Goal: Task Accomplishment & Management: Complete application form

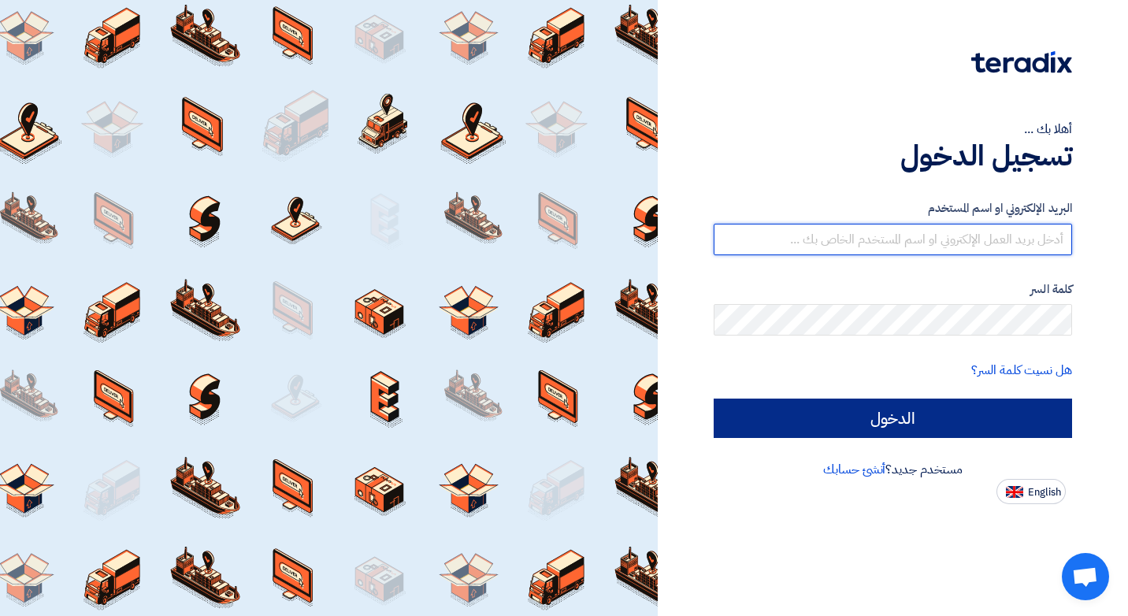
type input "[EMAIL_ADDRESS][DOMAIN_NAME]"
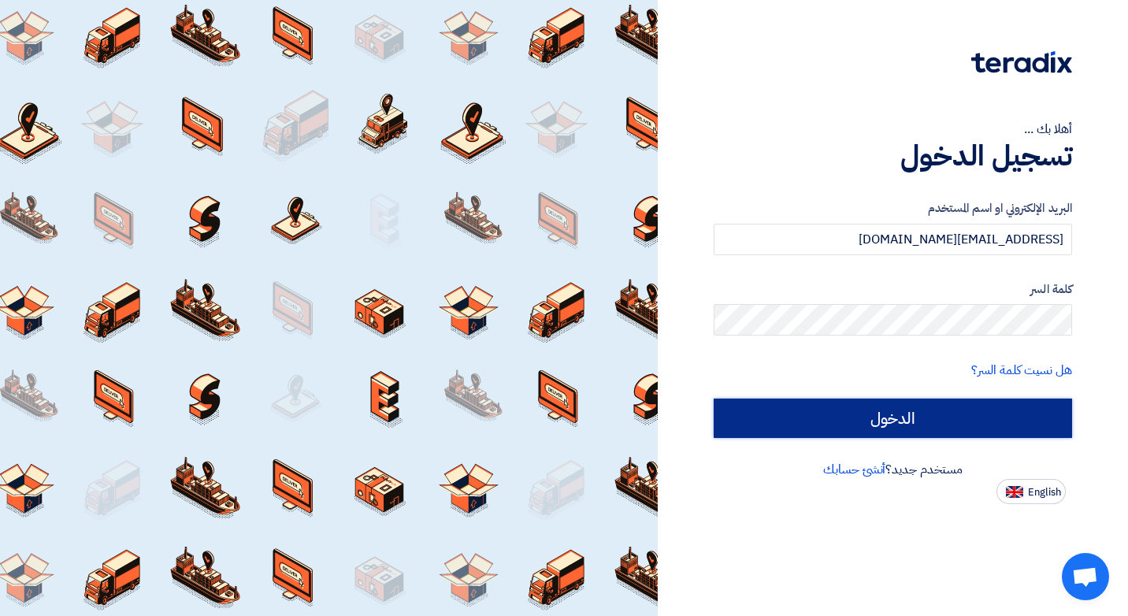
click at [878, 416] on input "الدخول" at bounding box center [893, 418] width 358 height 39
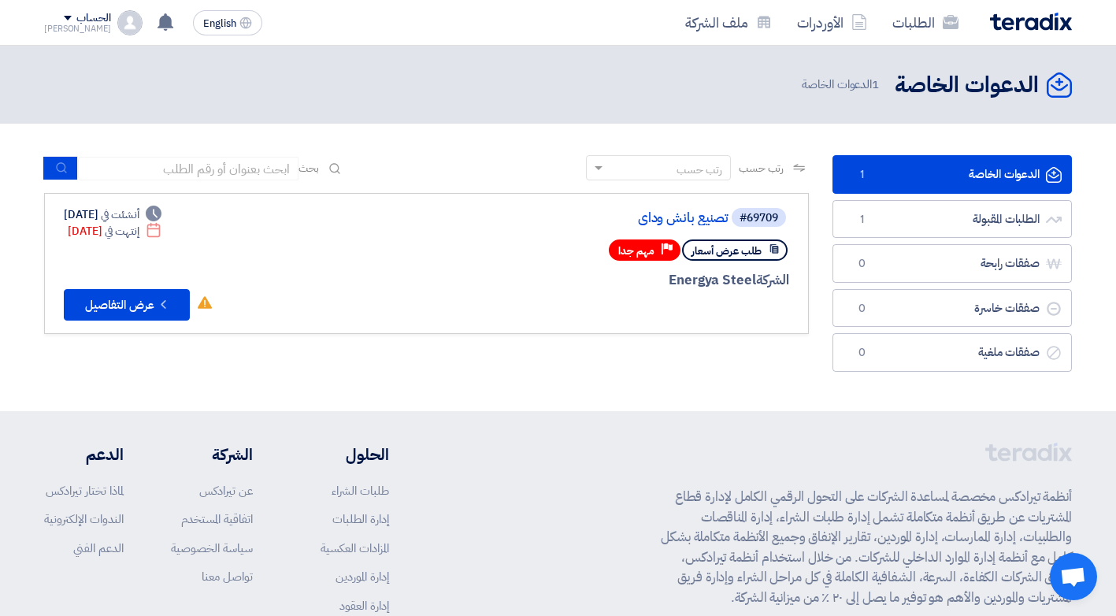
click at [660, 248] on div "Priority مهم جدا" at bounding box center [645, 249] width 72 height 21
click at [156, 303] on button "Check details عرض التفاصيل" at bounding box center [127, 305] width 126 height 32
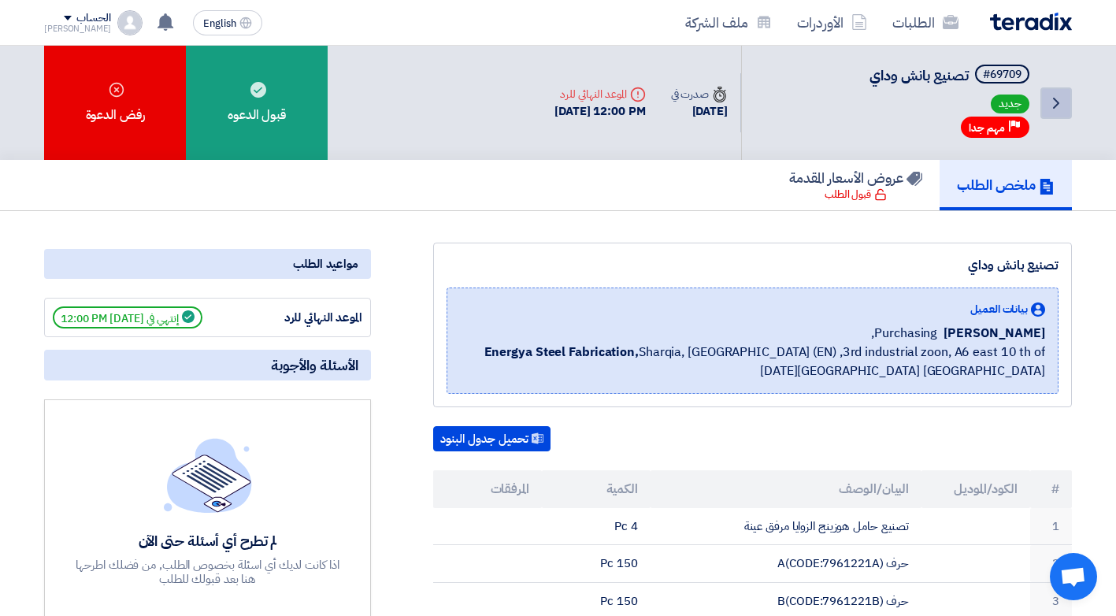
click at [1056, 102] on icon "Back" at bounding box center [1056, 103] width 19 height 19
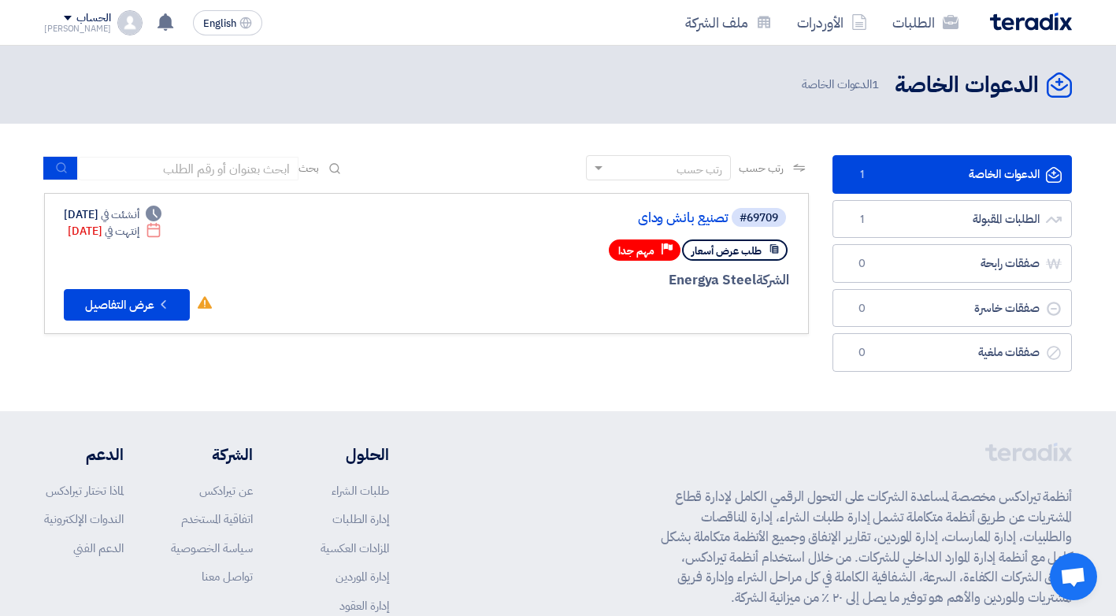
click at [1024, 169] on link "الدعوات الخاصة الدعوات الخاصة 1" at bounding box center [952, 174] width 239 height 39
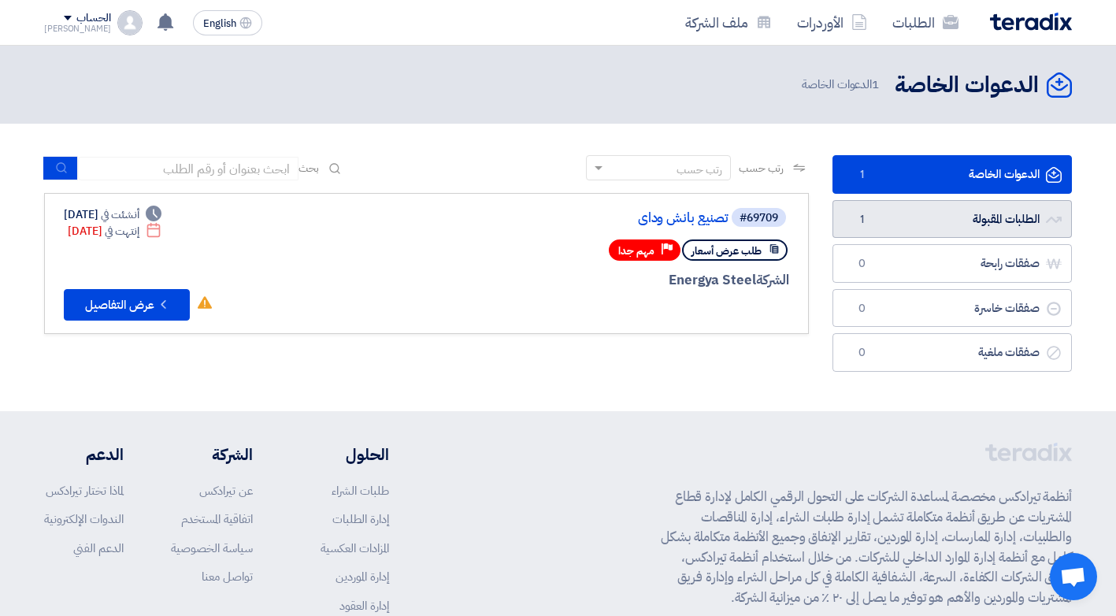
click at [998, 223] on link "الطلبات المقبولة الطلبات المقبولة 1" at bounding box center [952, 219] width 239 height 39
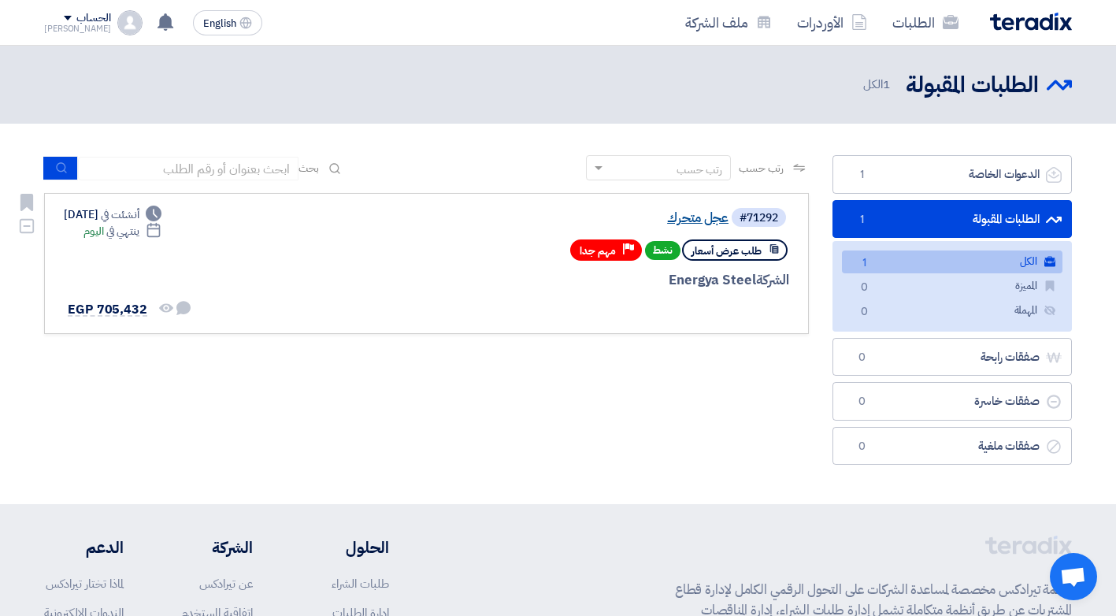
click at [701, 212] on link "عجل متحرك" at bounding box center [571, 218] width 315 height 14
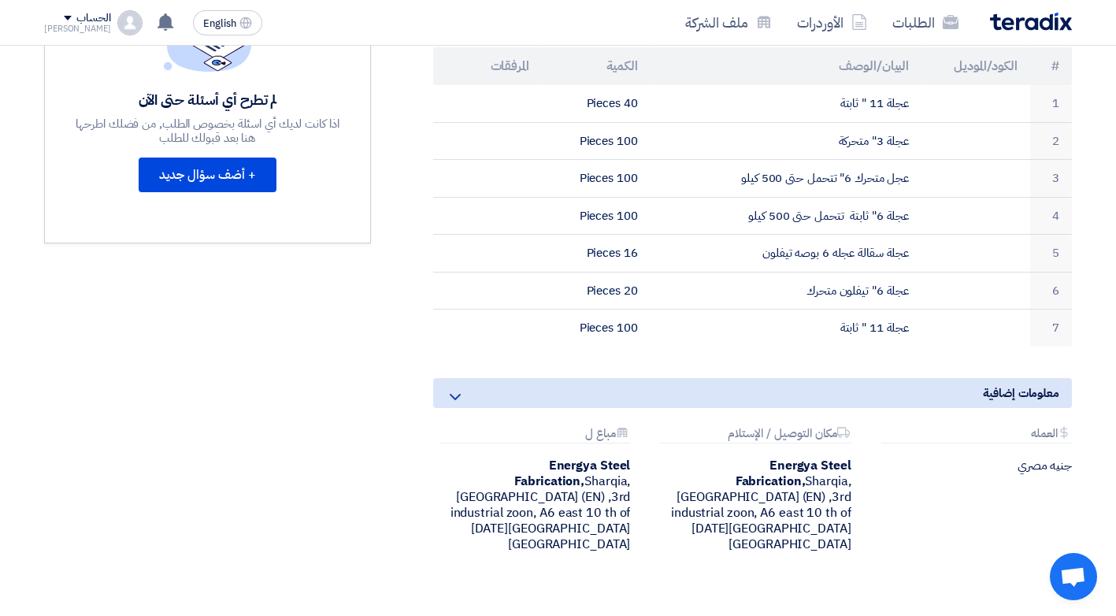
scroll to position [158, 0]
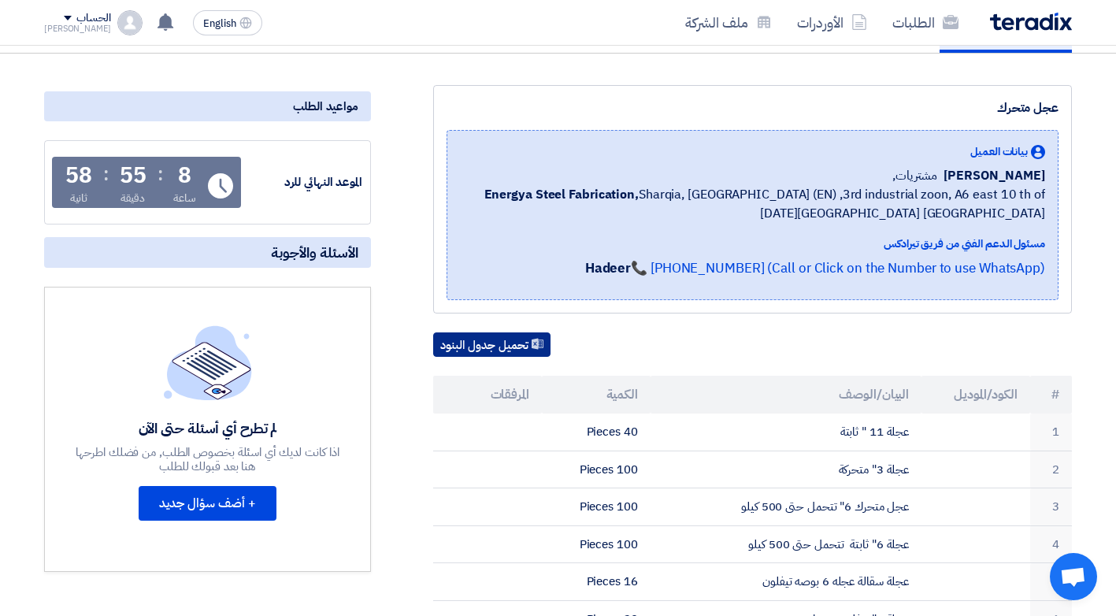
click at [470, 344] on button "تحميل جدول البنود" at bounding box center [491, 344] width 117 height 25
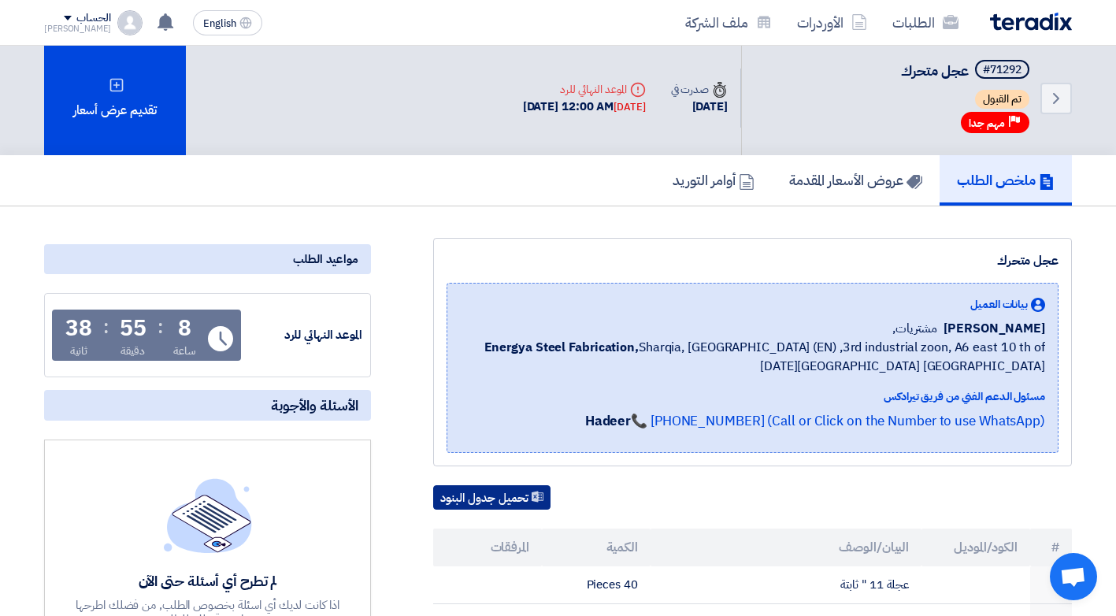
scroll to position [0, 0]
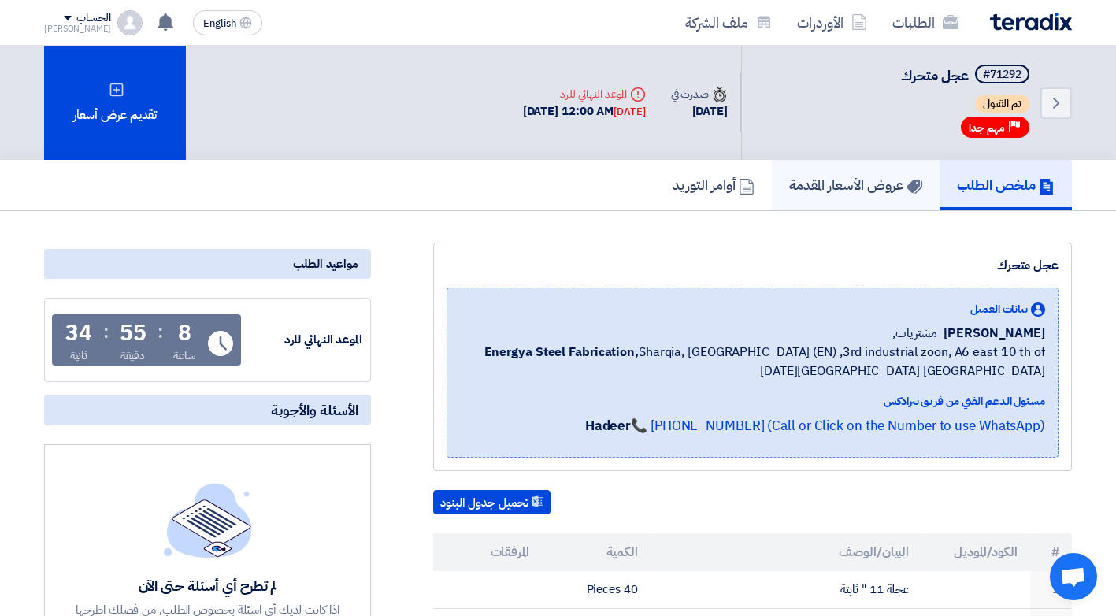
click at [848, 188] on h5 "عروض الأسعار المقدمة" at bounding box center [855, 185] width 133 height 18
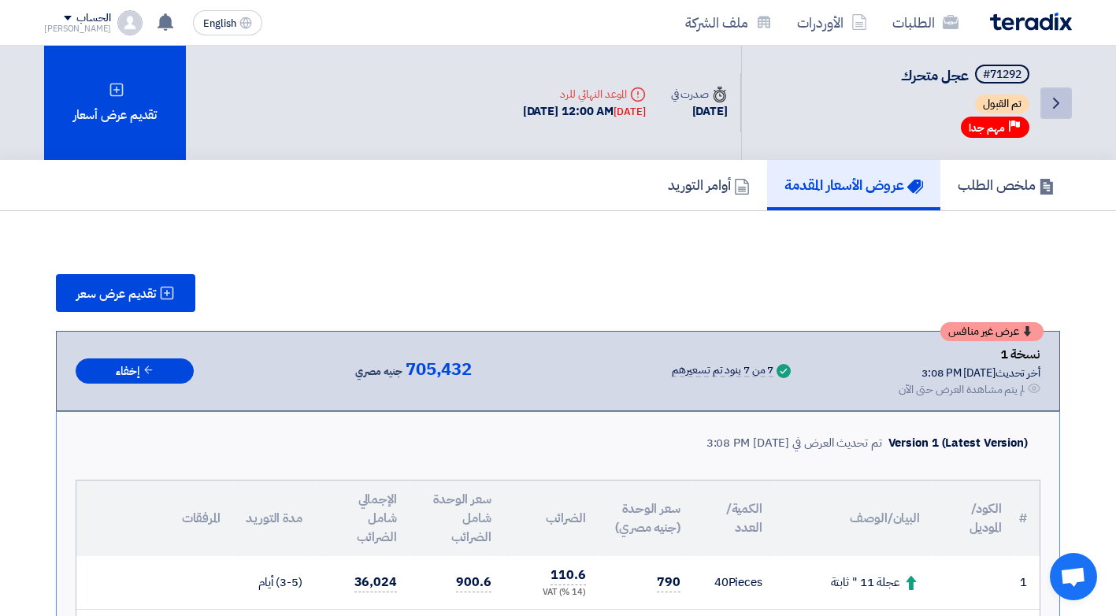
click at [1056, 100] on use at bounding box center [1056, 103] width 6 height 11
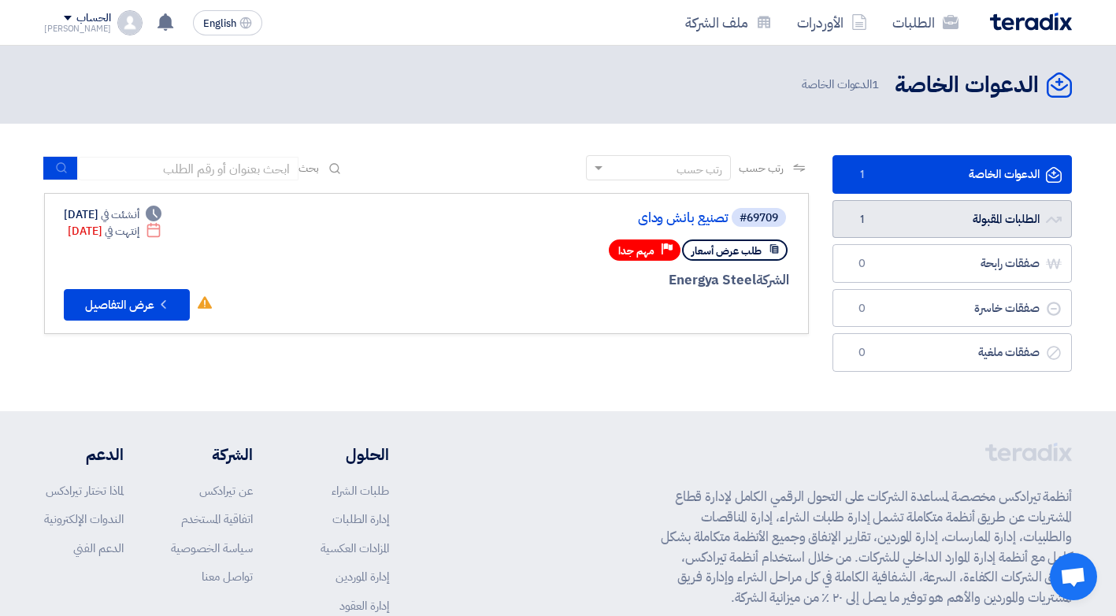
click at [968, 208] on link "الطلبات المقبولة الطلبات المقبولة 1" at bounding box center [952, 219] width 239 height 39
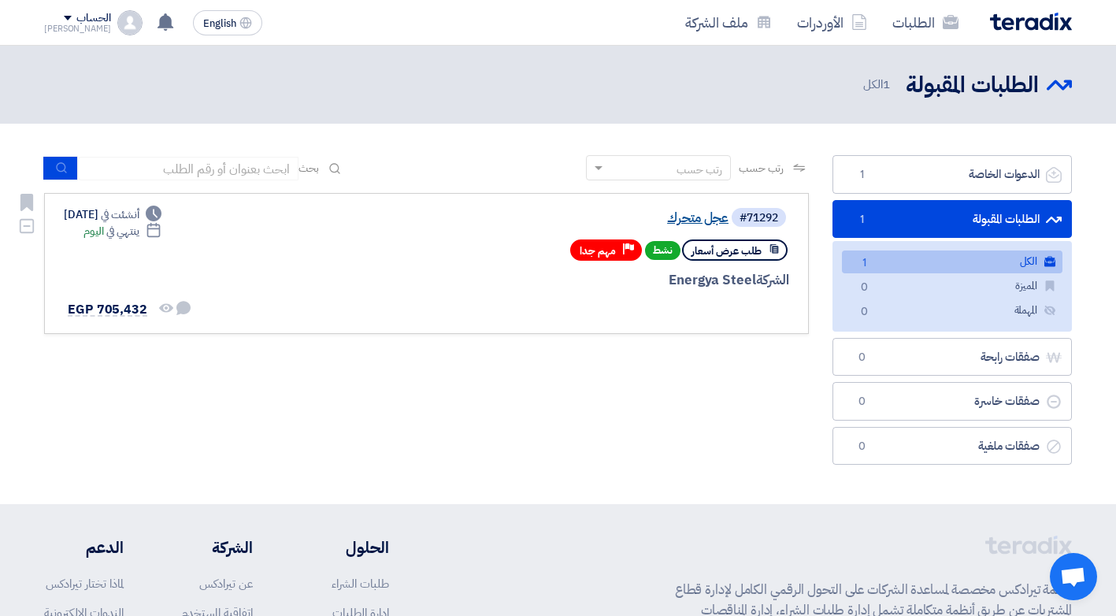
click at [709, 220] on link "عجل متحرك" at bounding box center [571, 218] width 315 height 14
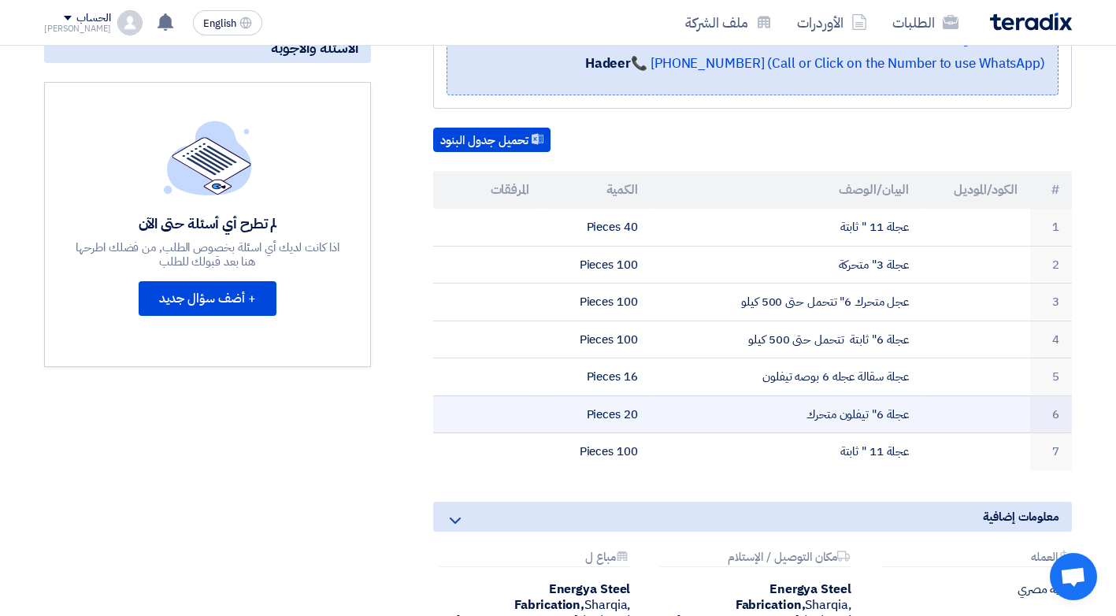
scroll to position [236, 0]
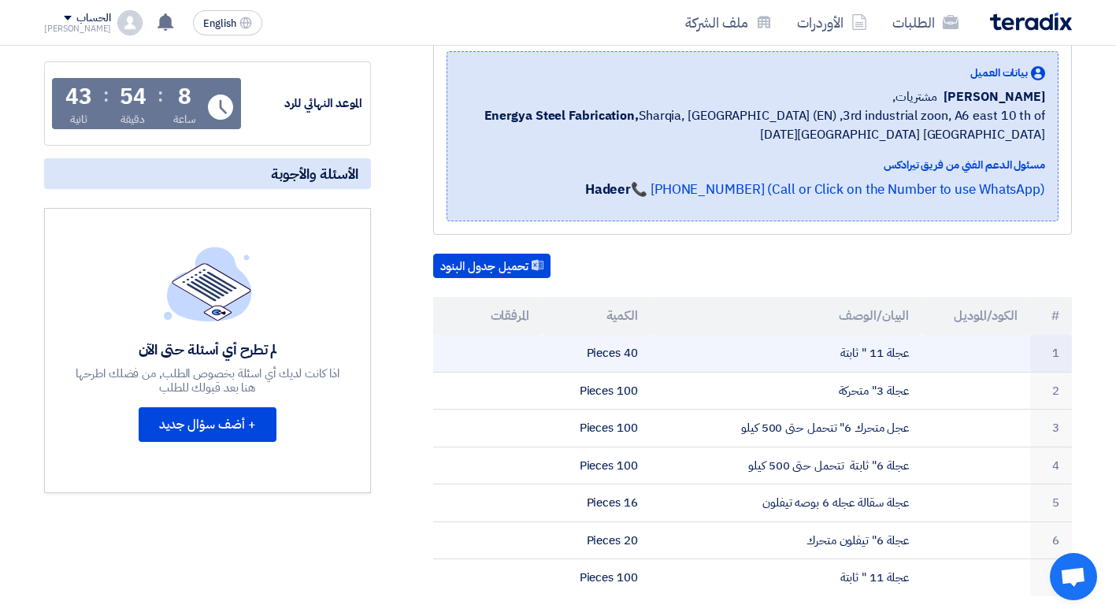
click at [801, 361] on td "عجلة 11 " ثابتة" at bounding box center [787, 353] width 272 height 37
click at [770, 360] on td "عجلة 11 " ثابتة" at bounding box center [787, 353] width 272 height 37
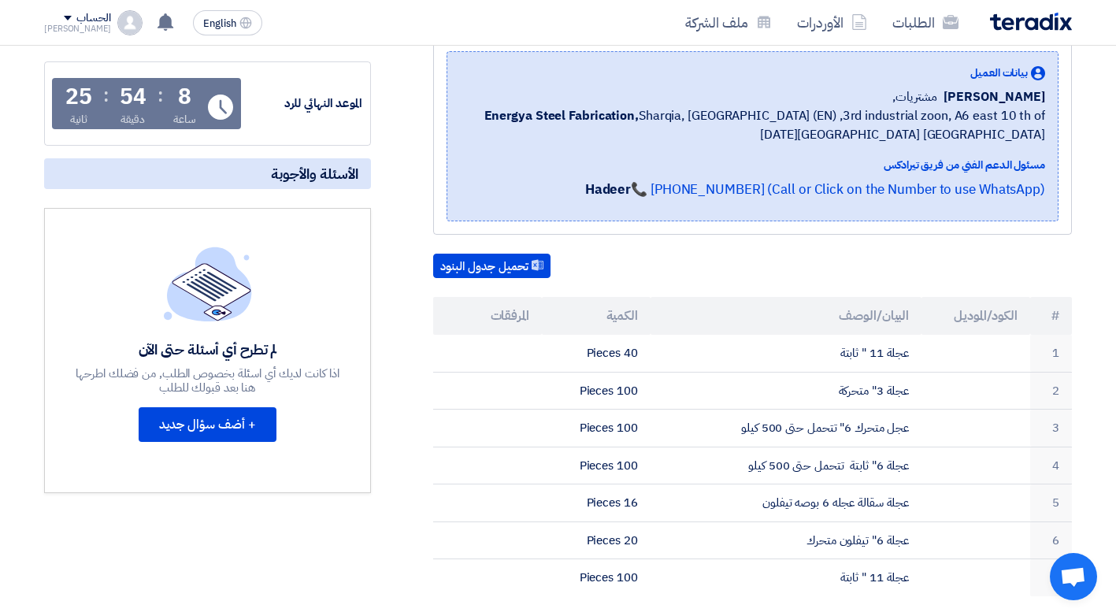
click at [1080, 574] on span "Open chat" at bounding box center [1073, 578] width 26 height 22
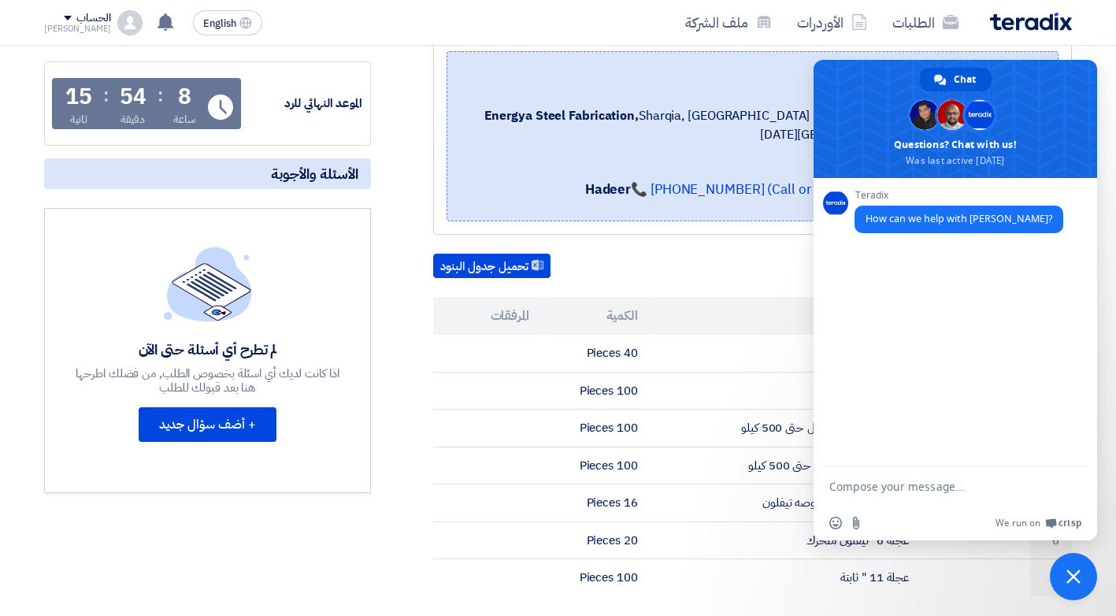
click at [1072, 576] on span "Close chat" at bounding box center [1074, 577] width 14 height 14
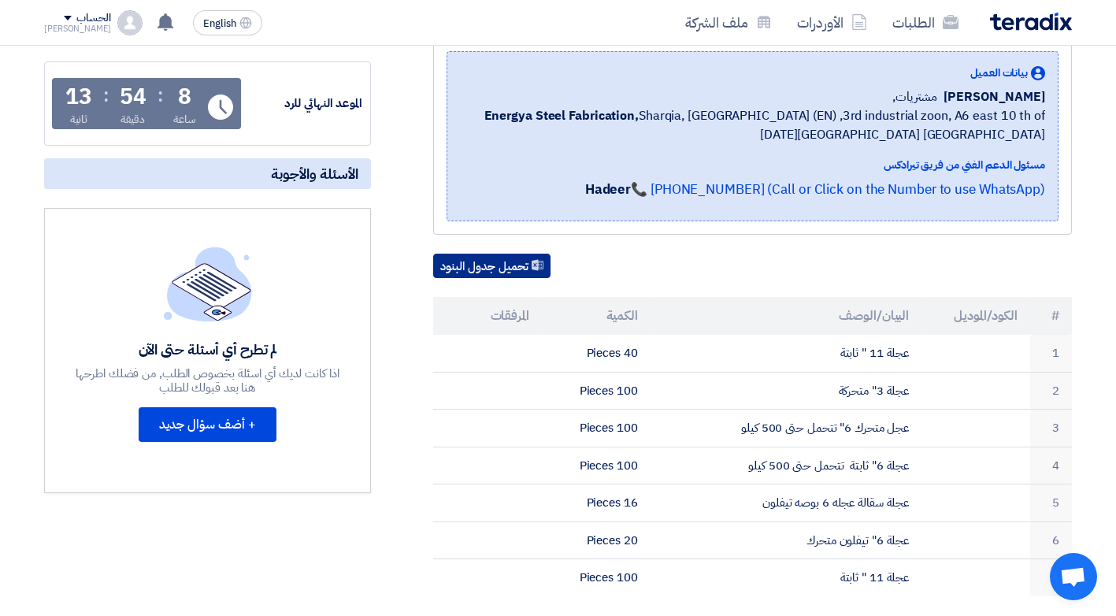
click at [487, 268] on button "تحميل جدول البنود" at bounding box center [491, 266] width 117 height 25
click at [820, 267] on div "تحميل جدول البنود" at bounding box center [752, 266] width 639 height 25
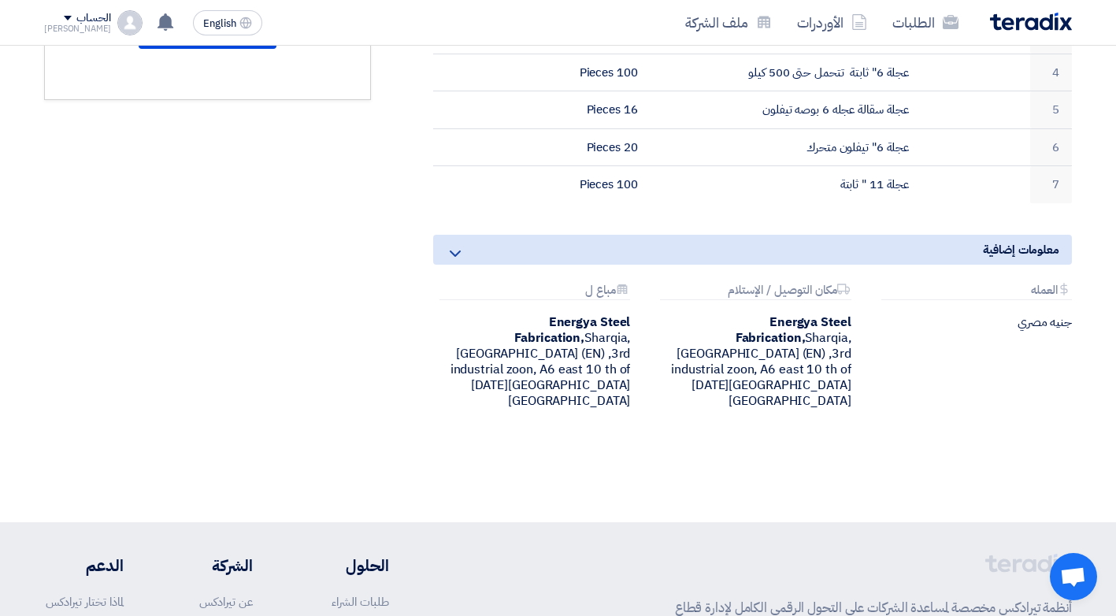
scroll to position [630, 0]
click at [458, 251] on icon at bounding box center [455, 252] width 19 height 19
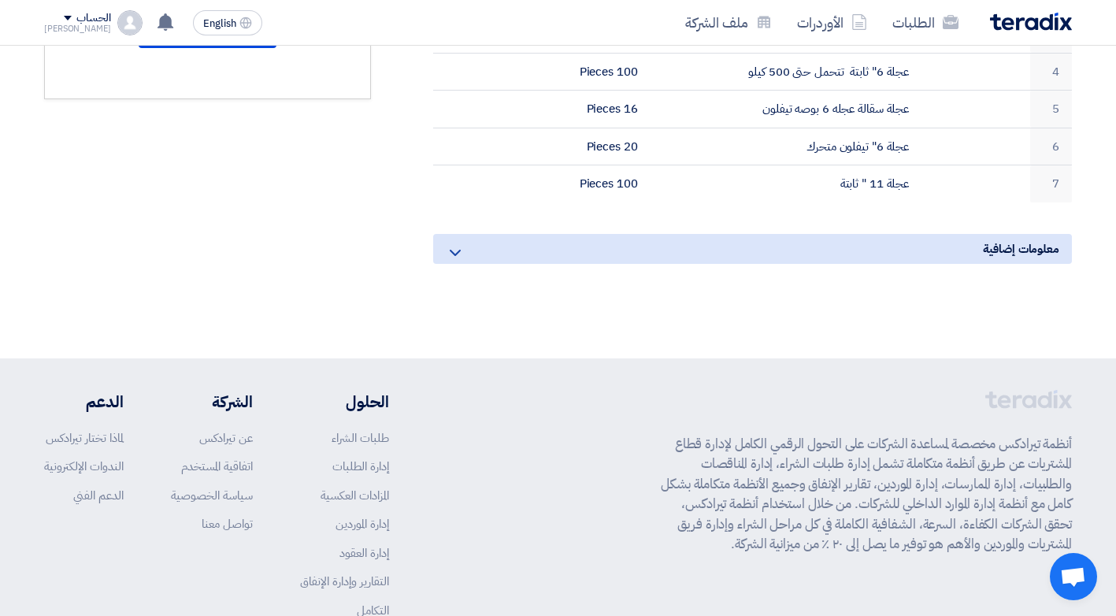
click at [458, 251] on icon at bounding box center [455, 252] width 19 height 19
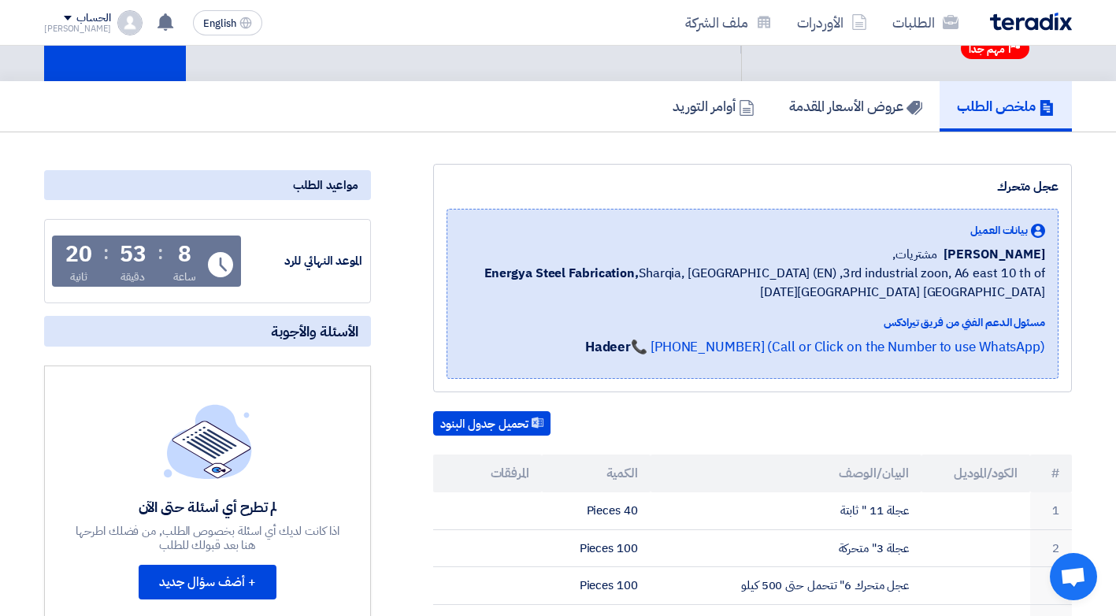
scroll to position [0, 0]
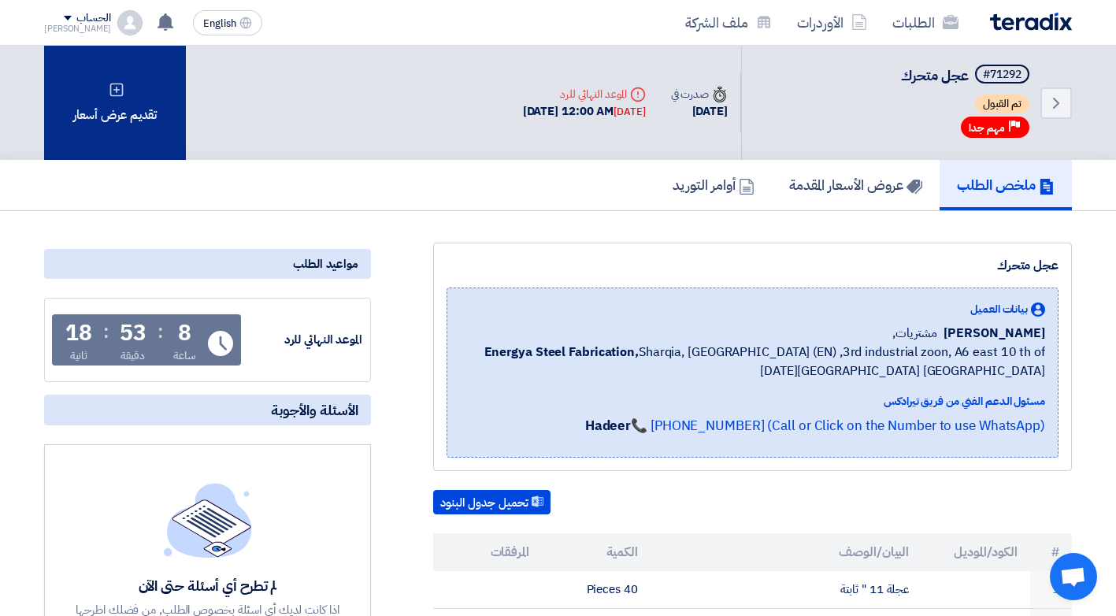
click at [158, 113] on div "تقديم عرض أسعار" at bounding box center [115, 103] width 142 height 114
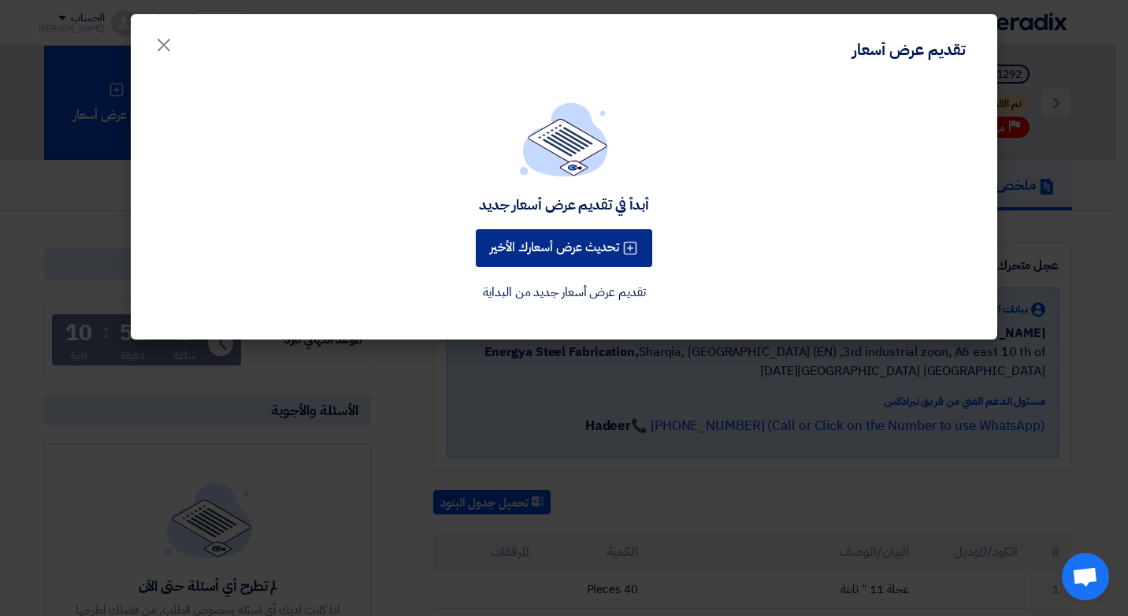
click at [522, 250] on button "تحديث عرض أسعارك الأخير" at bounding box center [564, 248] width 176 height 38
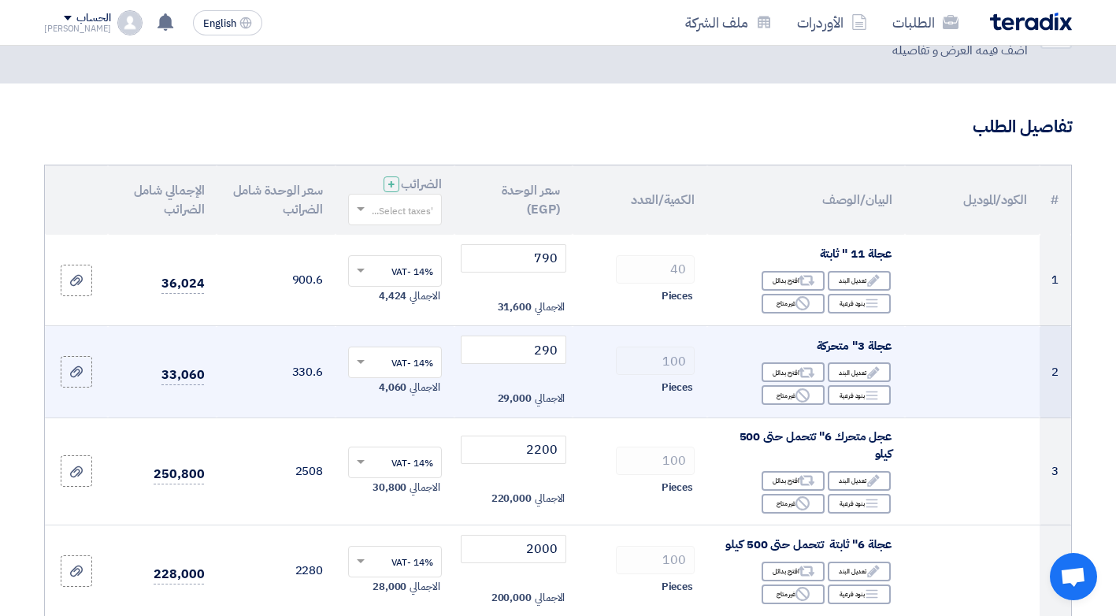
scroll to position [79, 0]
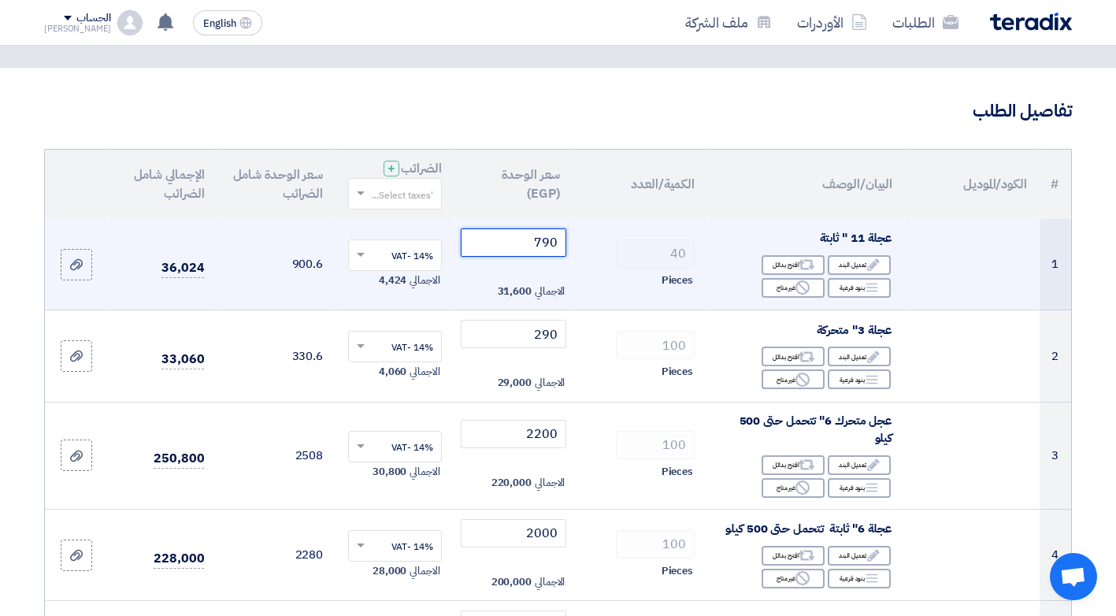
drag, startPoint x: 534, startPoint y: 239, endPoint x: 562, endPoint y: 239, distance: 27.6
click at [562, 239] on input "790" at bounding box center [514, 242] width 106 height 28
type input "690"
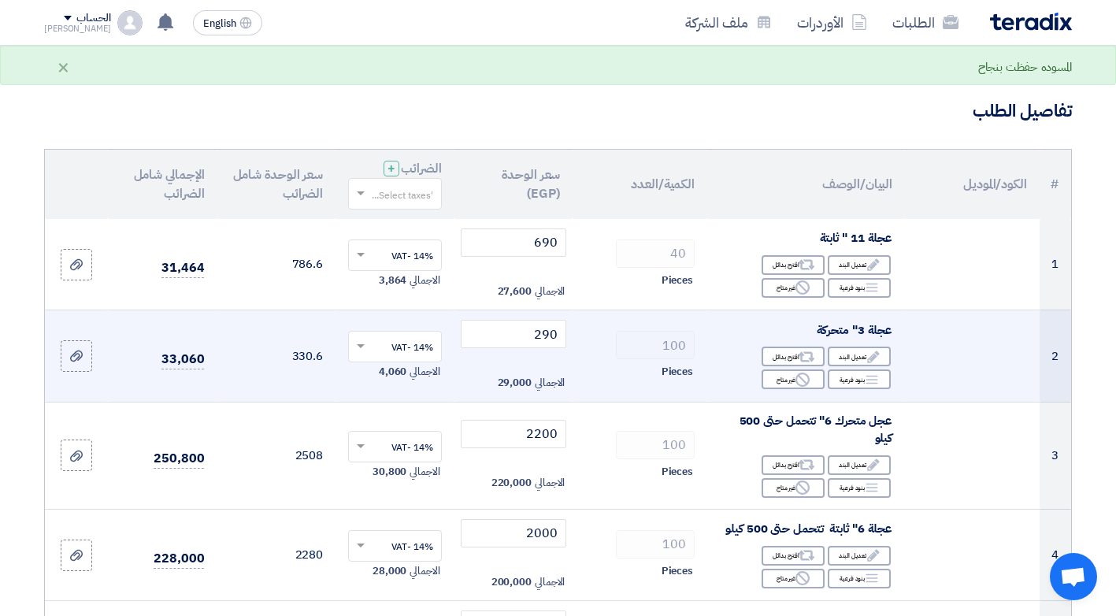
click at [601, 332] on div "100" at bounding box center [640, 345] width 110 height 28
drag, startPoint x: 533, startPoint y: 333, endPoint x: 562, endPoint y: 333, distance: 28.4
click at [562, 333] on input "290" at bounding box center [514, 334] width 106 height 28
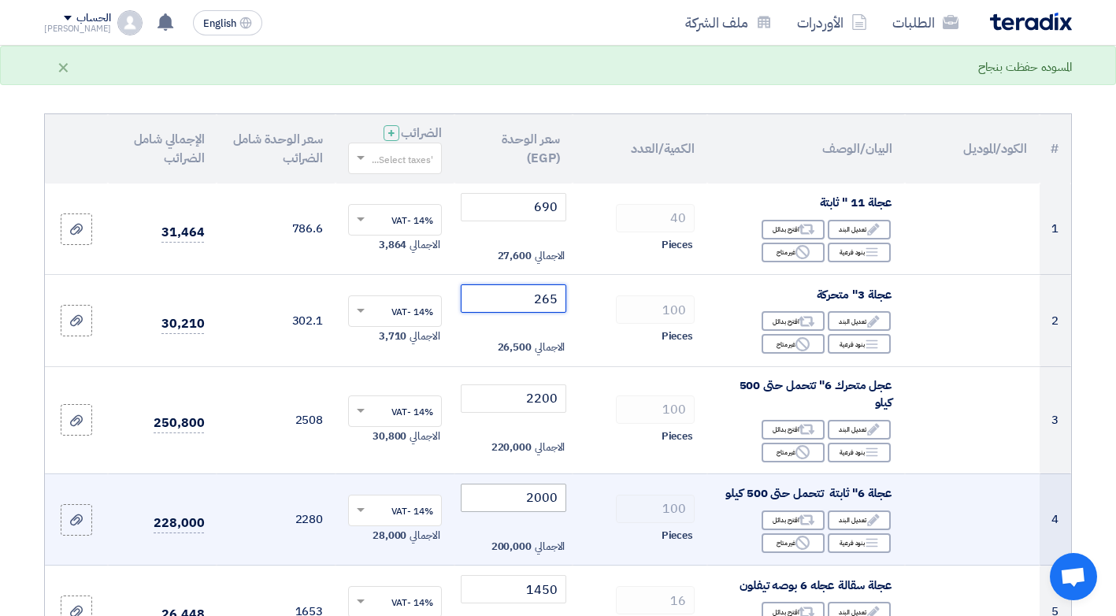
scroll to position [236, 0]
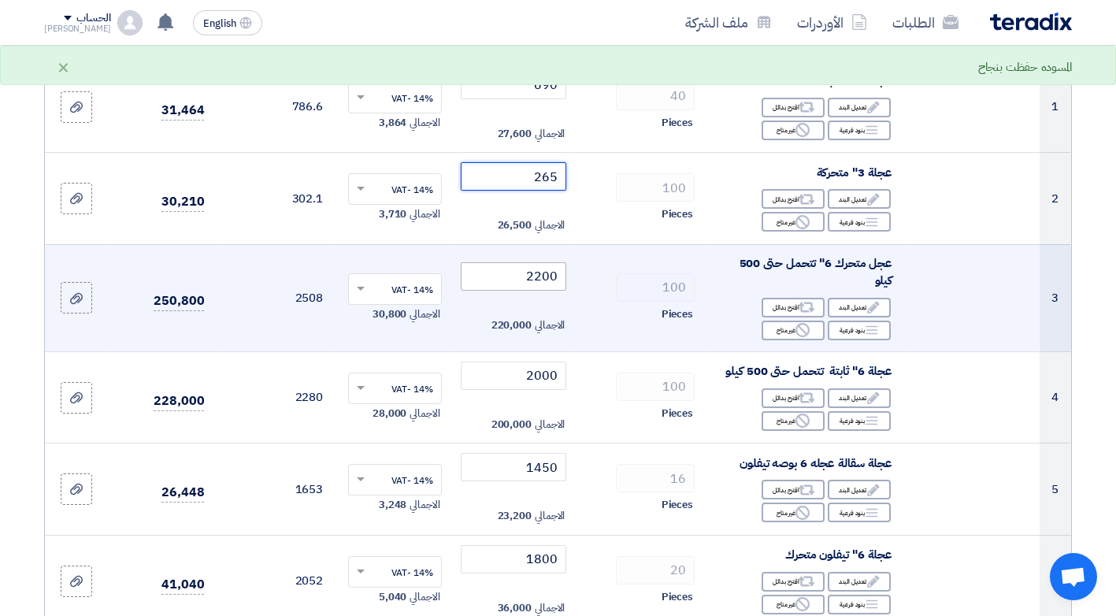
type input "265"
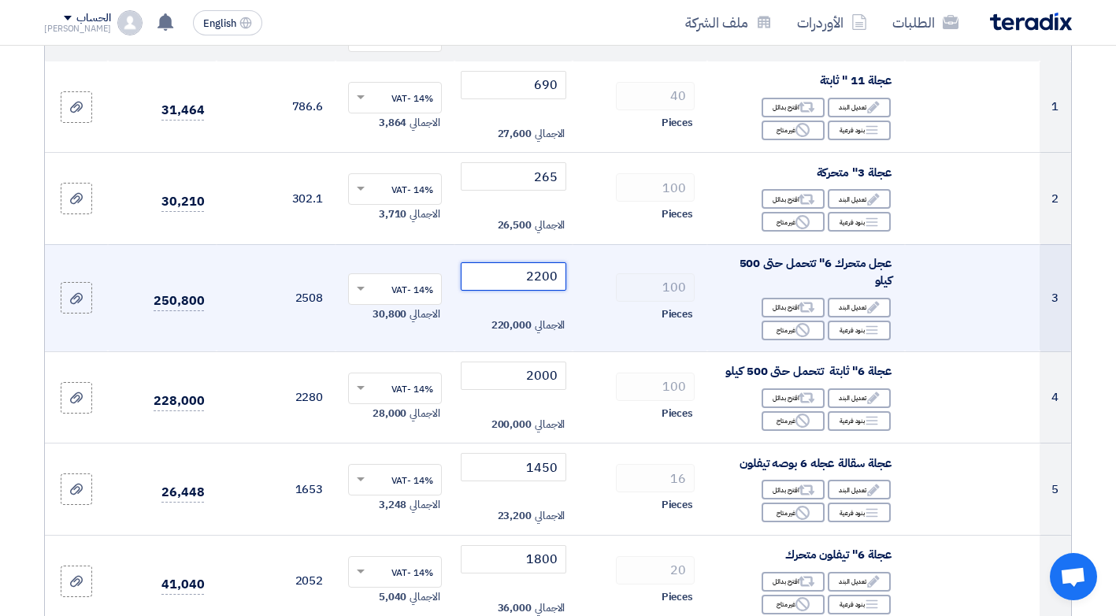
drag, startPoint x: 529, startPoint y: 279, endPoint x: 571, endPoint y: 279, distance: 41.8
click at [571, 279] on td "2200 الاجمالي 220,000" at bounding box center [514, 297] width 119 height 107
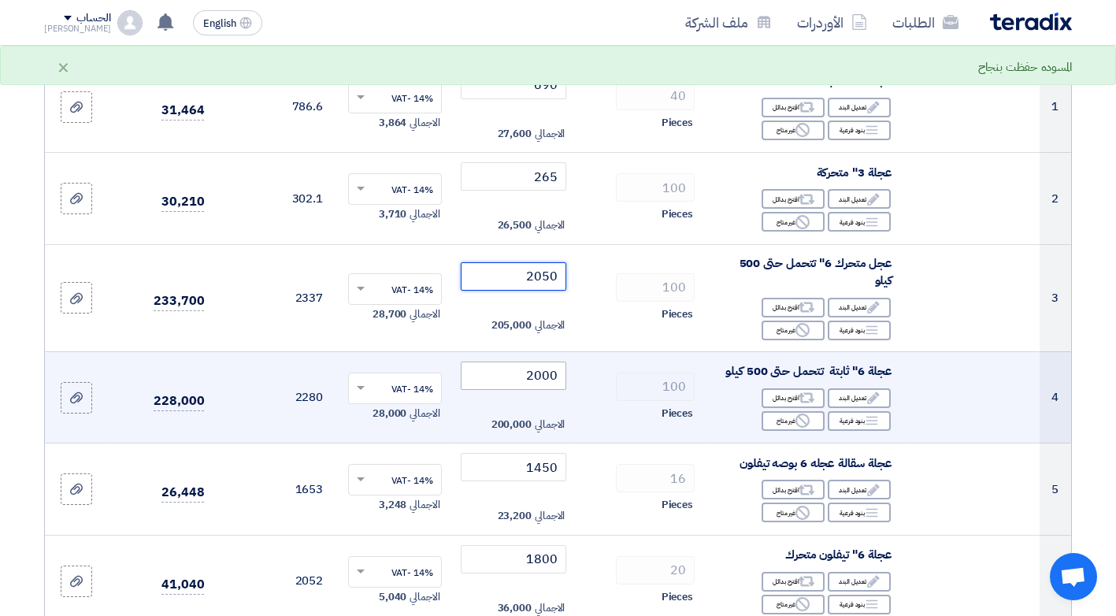
type input "2050"
click at [525, 372] on input "2000" at bounding box center [514, 376] width 106 height 28
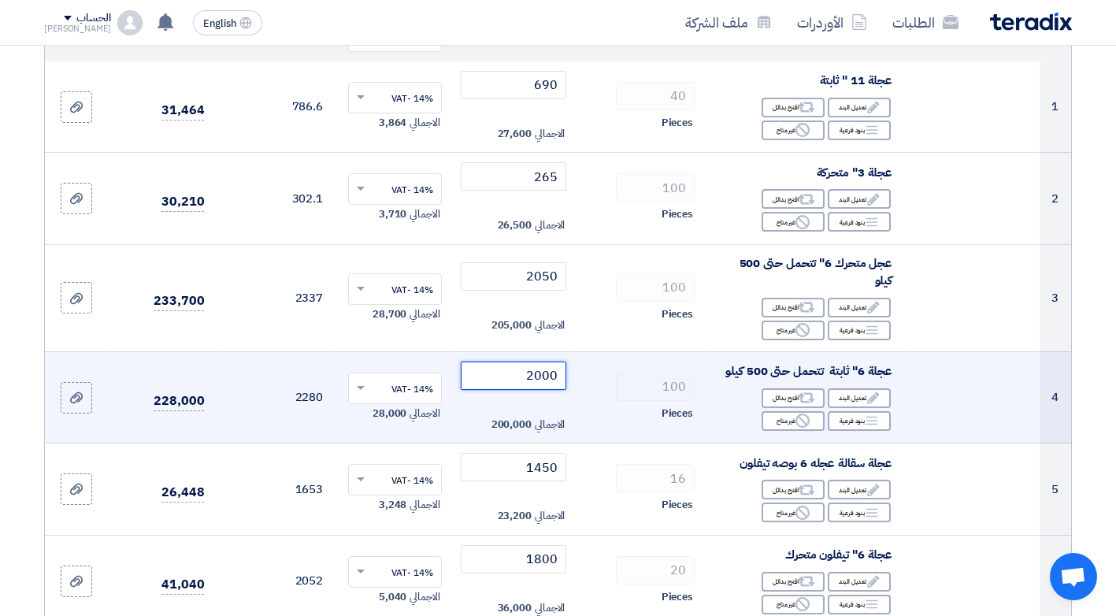
drag, startPoint x: 525, startPoint y: 370, endPoint x: 560, endPoint y: 374, distance: 35.7
click at [560, 374] on input "2000" at bounding box center [514, 376] width 106 height 28
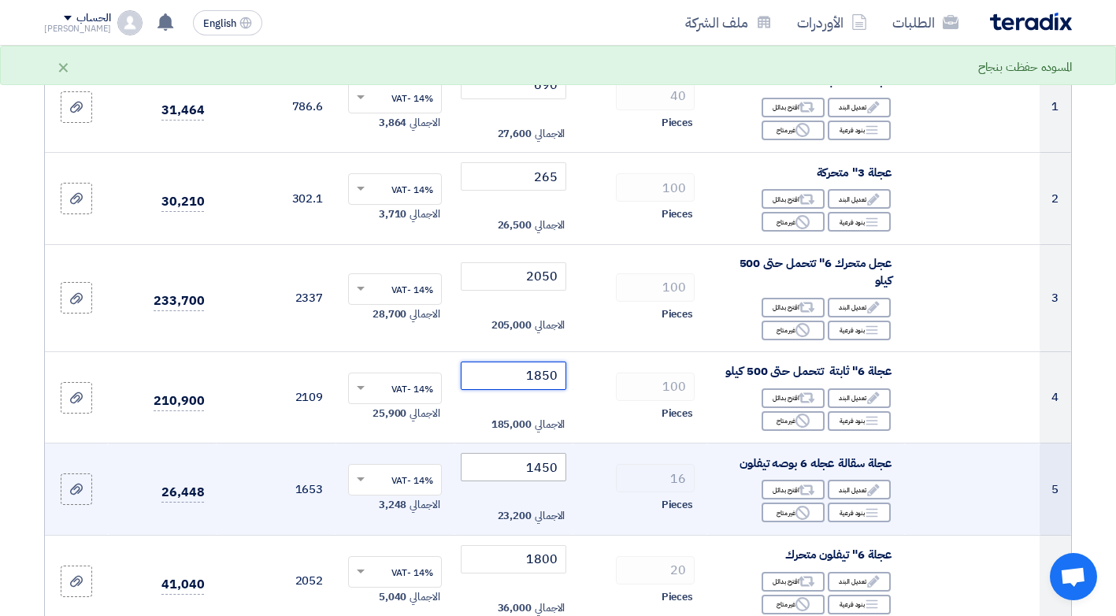
type input "1850"
click at [525, 471] on input "1450" at bounding box center [514, 467] width 106 height 28
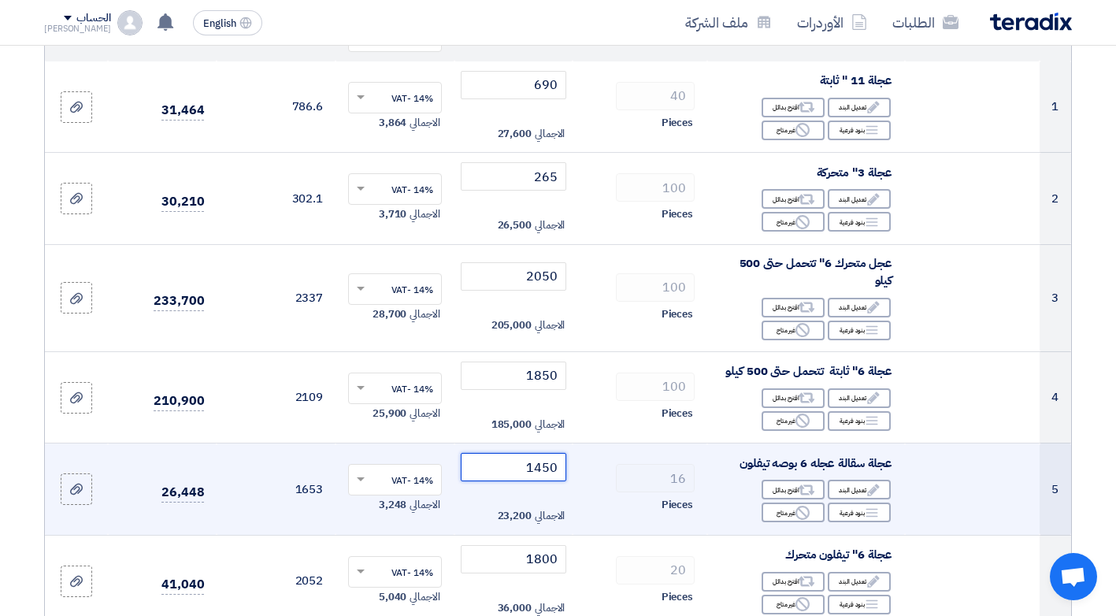
drag, startPoint x: 524, startPoint y: 463, endPoint x: 562, endPoint y: 471, distance: 38.6
click at [562, 471] on input "1450" at bounding box center [514, 467] width 106 height 28
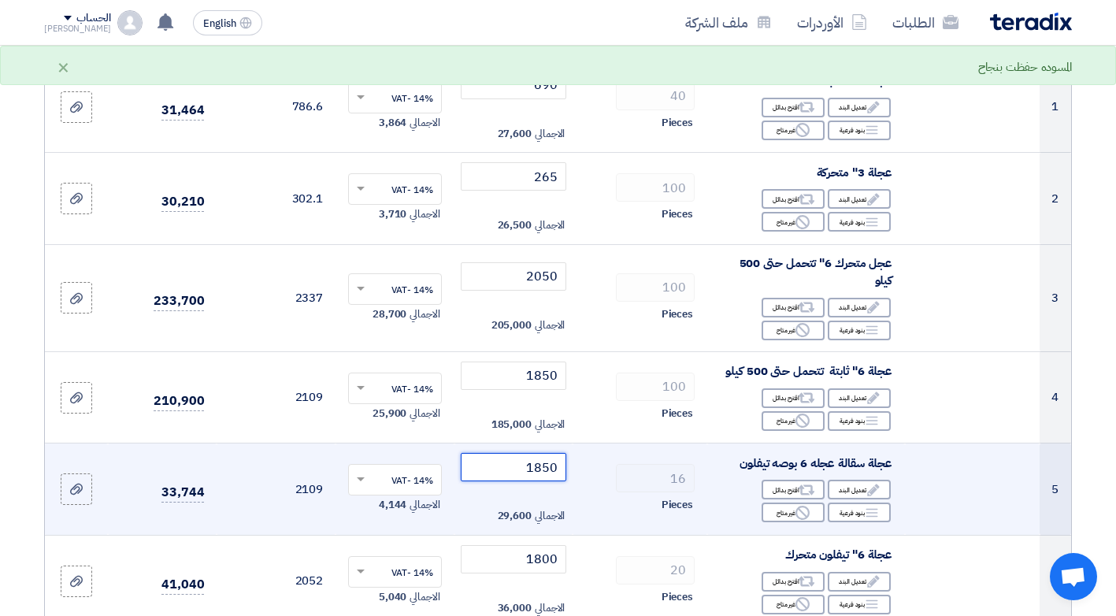
scroll to position [473, 0]
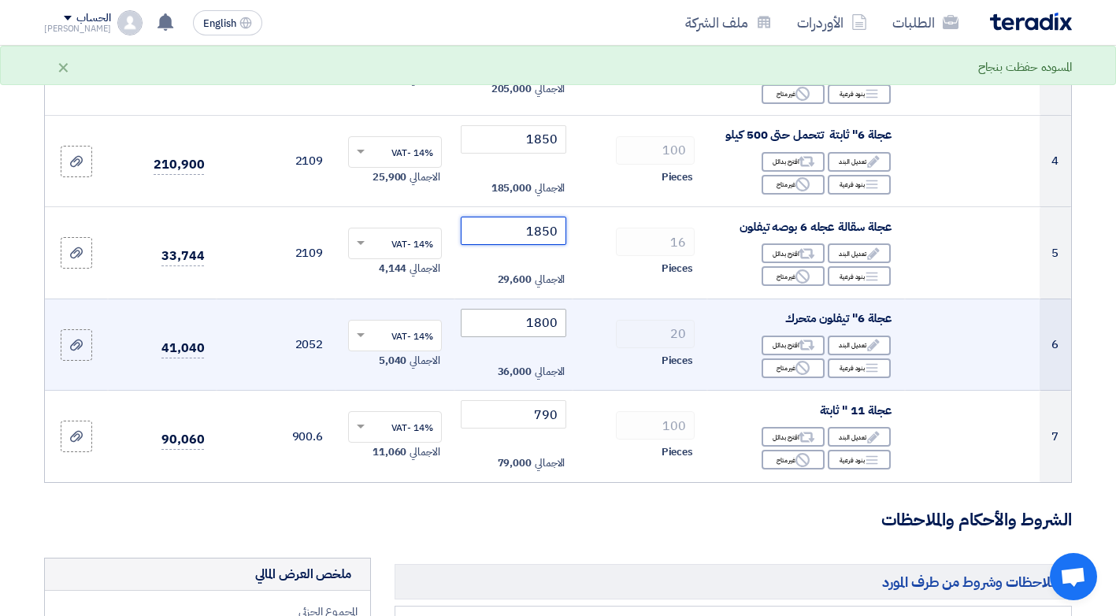
type input "1850"
click at [522, 322] on input "1800" at bounding box center [514, 323] width 106 height 28
drag, startPoint x: 522, startPoint y: 322, endPoint x: 555, endPoint y: 322, distance: 33.9
click at [555, 322] on input "1800" at bounding box center [514, 323] width 106 height 28
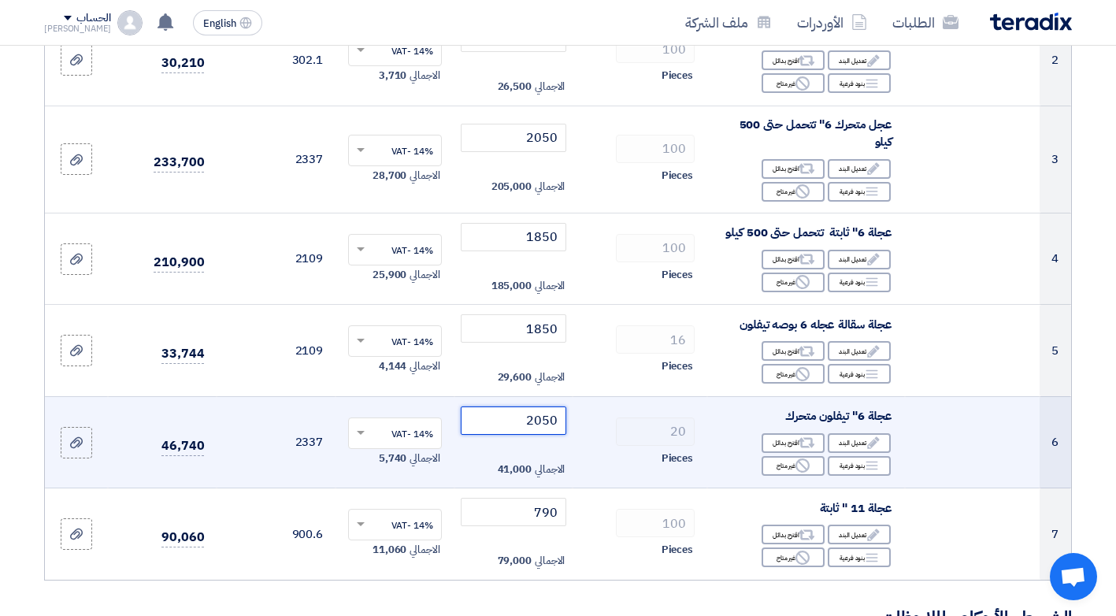
scroll to position [394, 0]
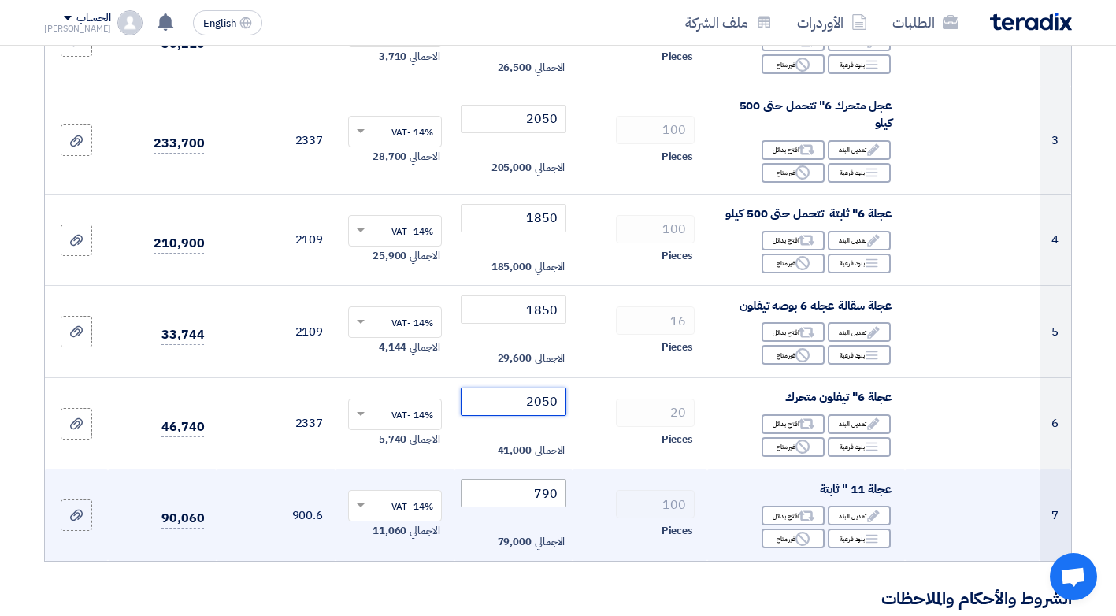
type input "2050"
click at [514, 492] on input "790" at bounding box center [514, 493] width 106 height 28
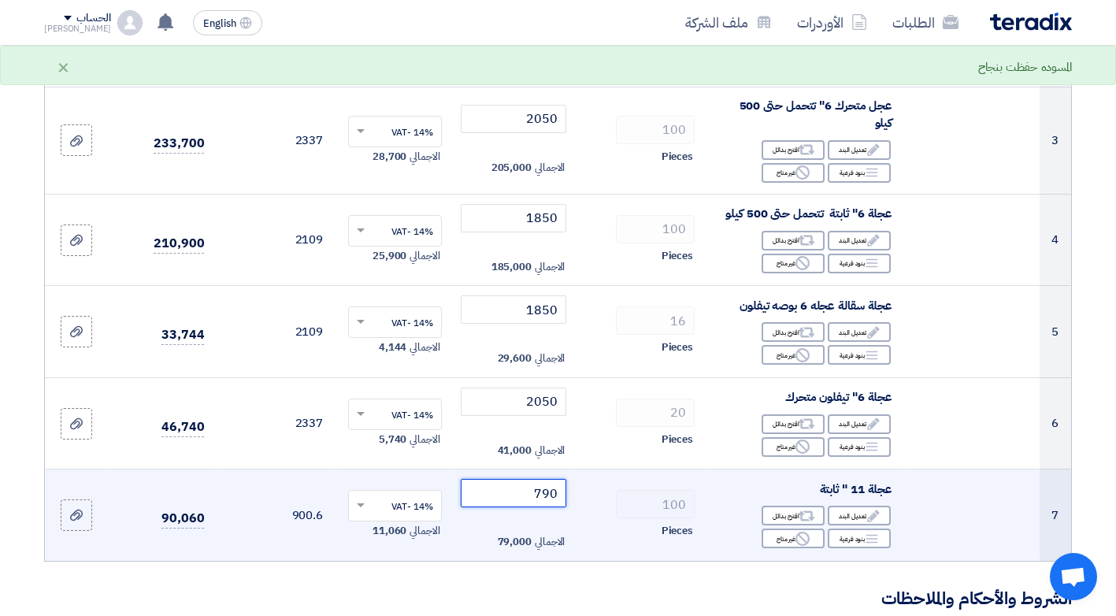
drag, startPoint x: 532, startPoint y: 488, endPoint x: 573, endPoint y: 488, distance: 41.0
click at [573, 488] on td "790 الاجمالي 79,000" at bounding box center [514, 515] width 119 height 91
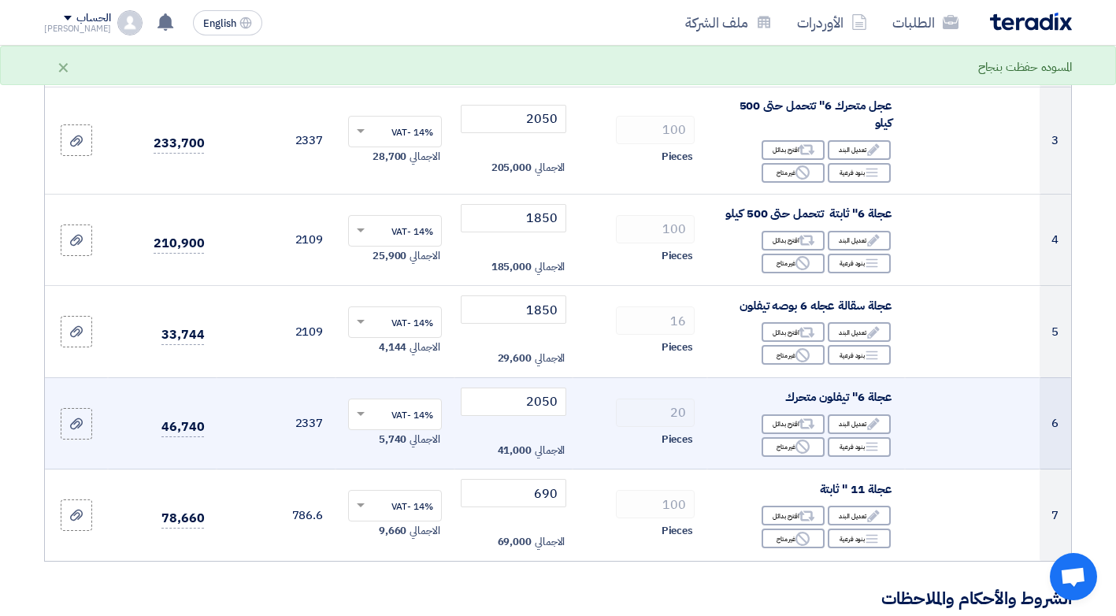
click at [617, 444] on div "Pieces" at bounding box center [640, 439] width 110 height 19
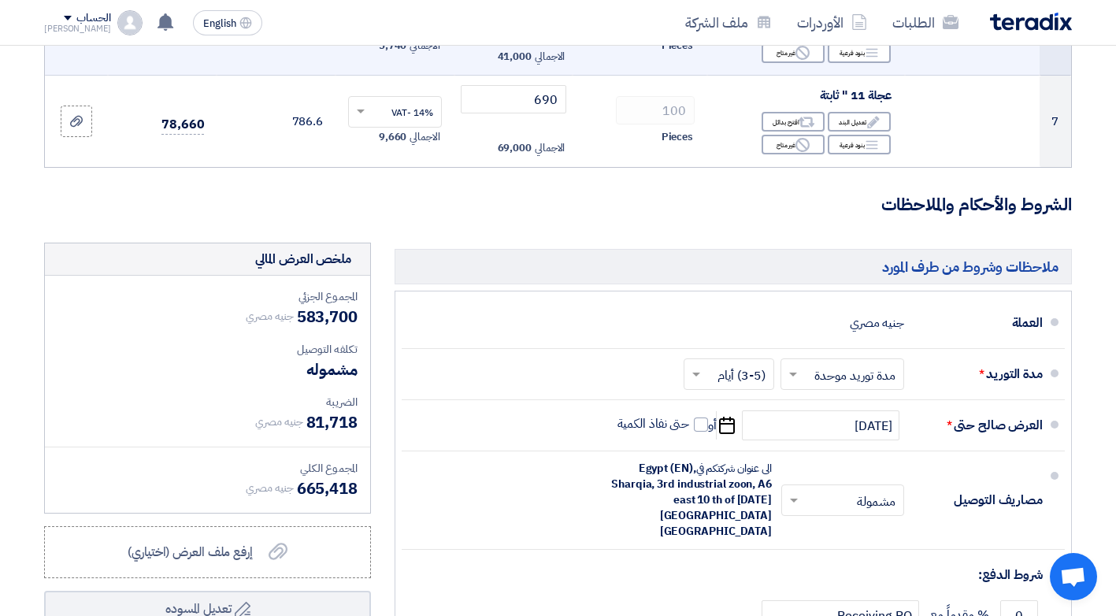
scroll to position [945, 0]
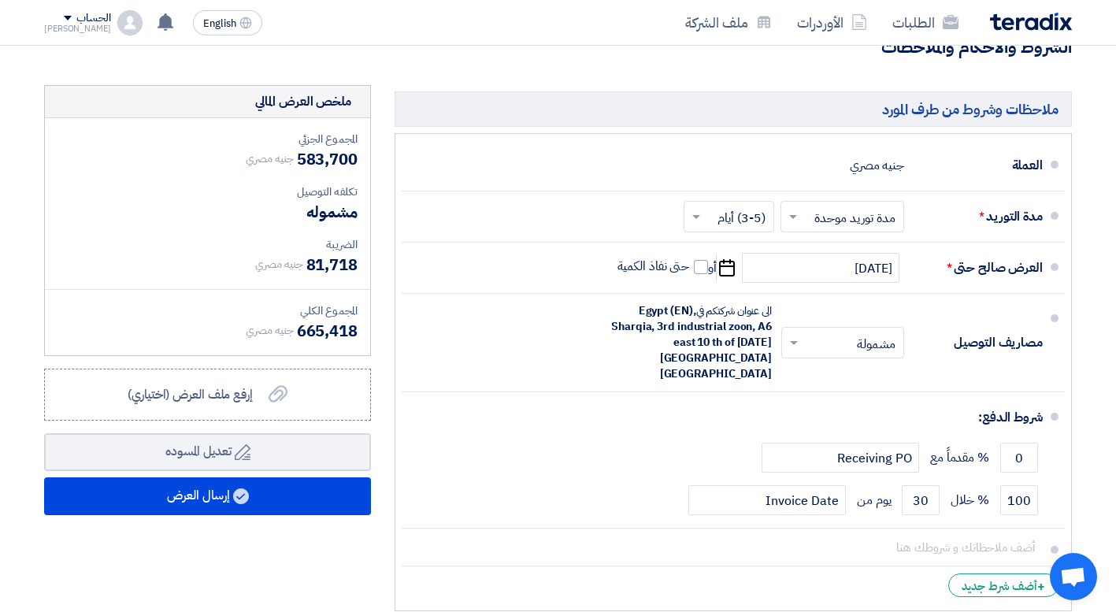
click at [944, 566] on li "+ أضف شرط جديد" at bounding box center [733, 585] width 663 height 38
click at [982, 574] on div "+ أضف شرط جديد" at bounding box center [1004, 586] width 110 height 24
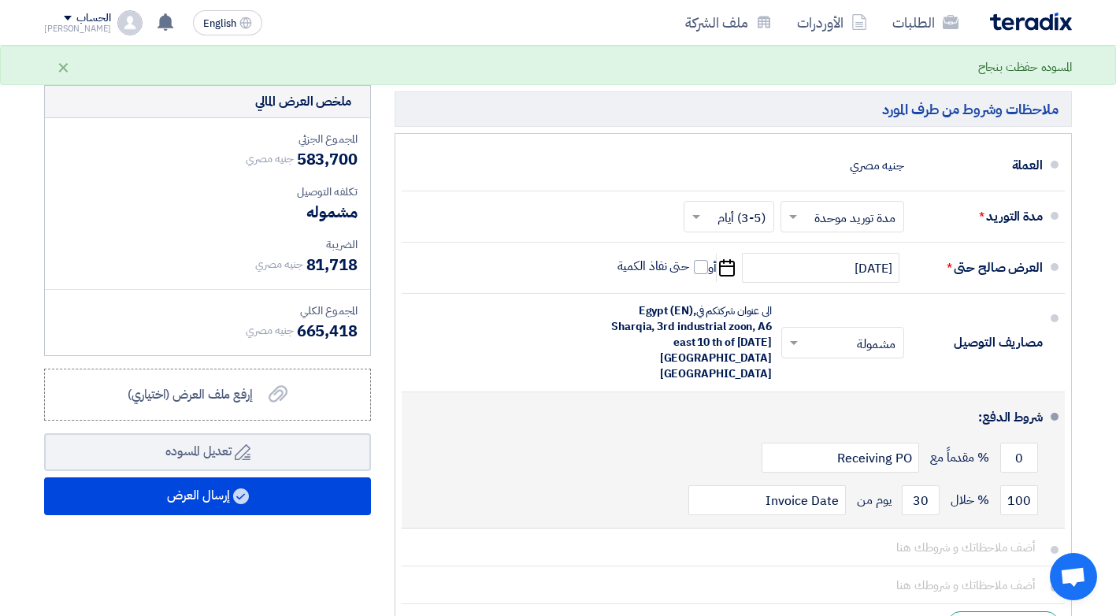
click at [626, 436] on div "0 % مقدماً مع Receiving PO" at bounding box center [728, 457] width 629 height 43
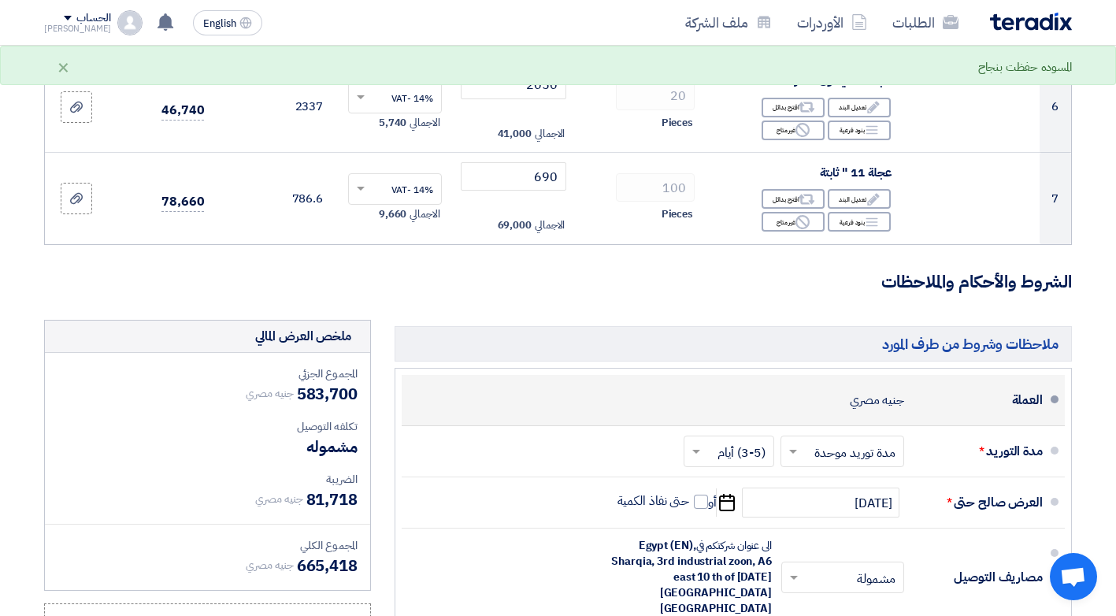
scroll to position [709, 0]
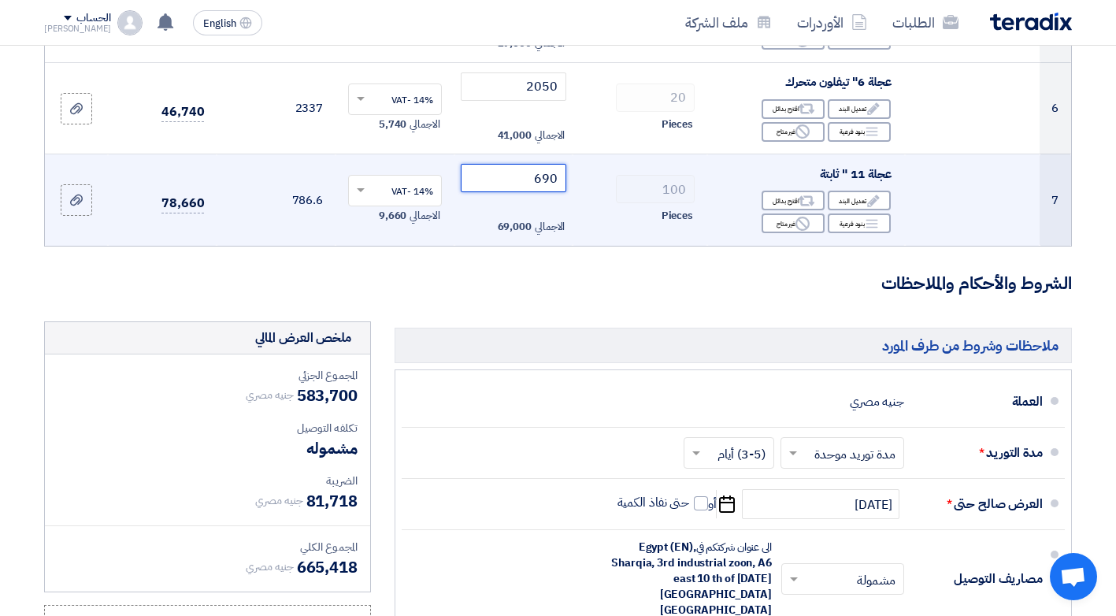
drag, startPoint x: 529, startPoint y: 178, endPoint x: 557, endPoint y: 177, distance: 28.4
click at [557, 177] on input "690" at bounding box center [514, 178] width 106 height 28
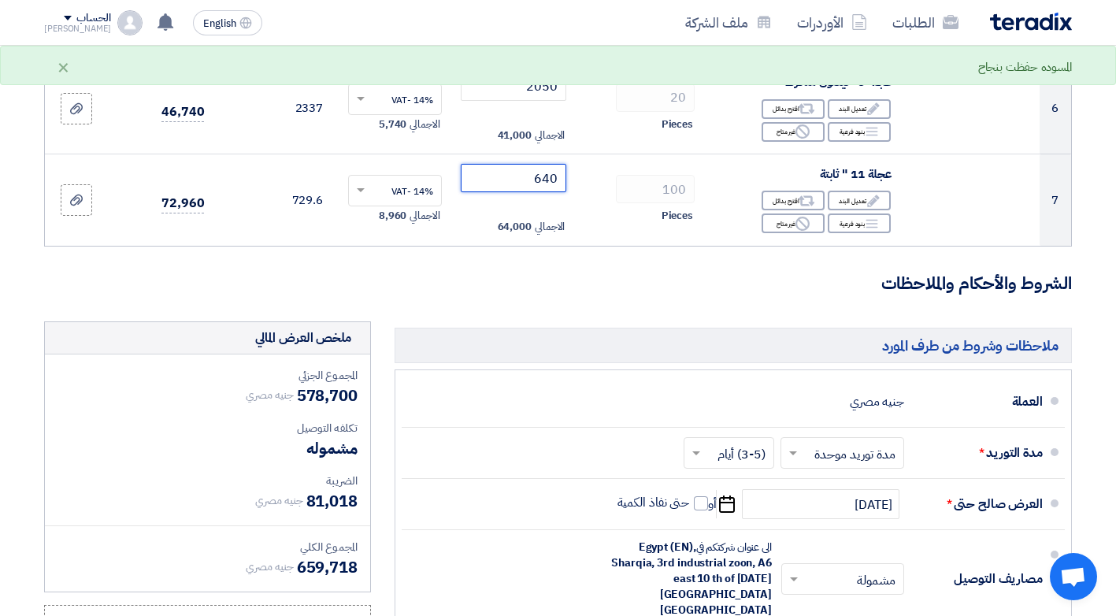
type input "640"
click at [559, 291] on h3 "الشروط والأحكام والملاحظات" at bounding box center [558, 284] width 1028 height 24
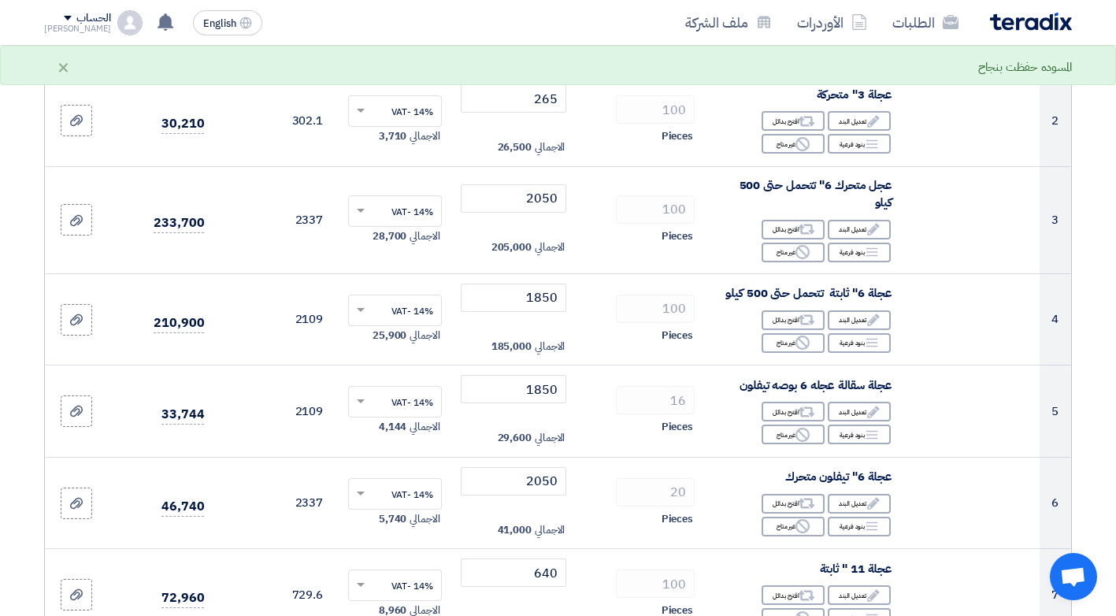
scroll to position [158, 0]
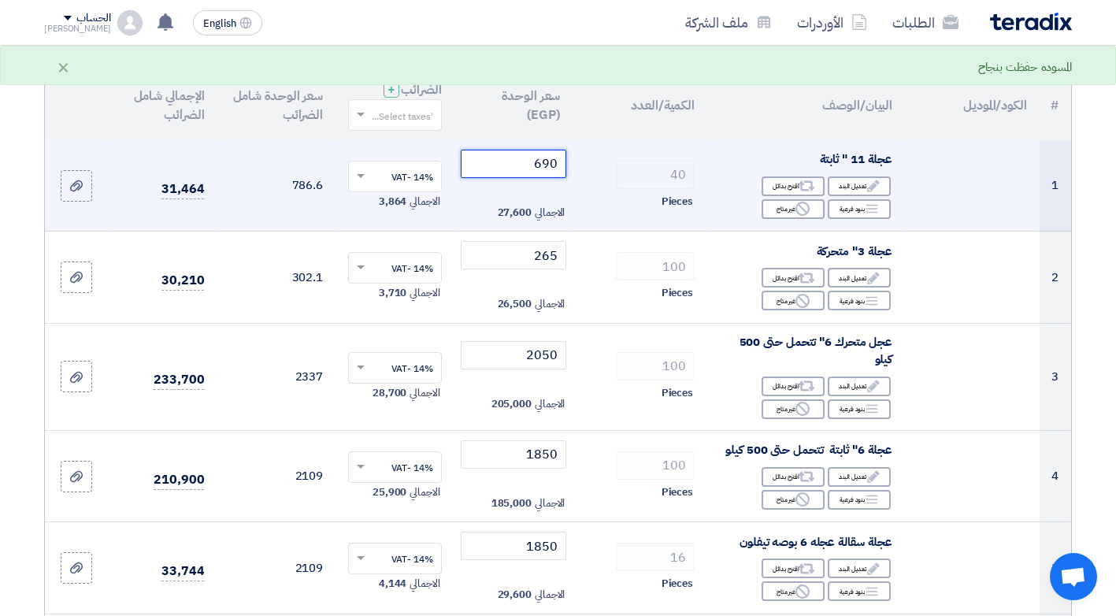
drag, startPoint x: 533, startPoint y: 163, endPoint x: 557, endPoint y: 166, distance: 24.6
click at [557, 166] on input "690" at bounding box center [514, 164] width 106 height 28
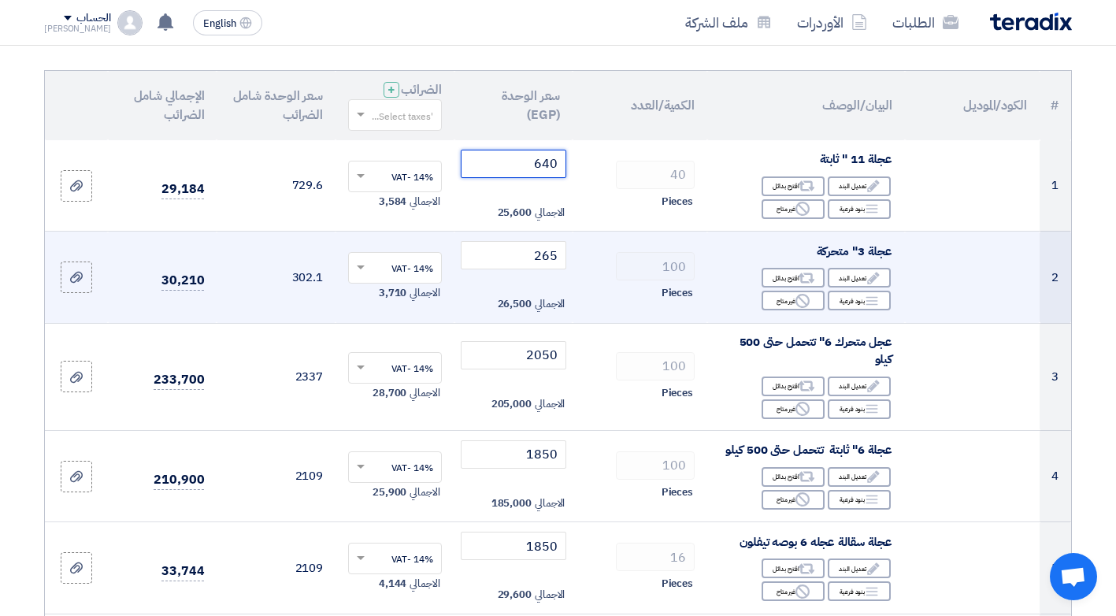
type input "640"
click at [600, 258] on div "100" at bounding box center [640, 266] width 110 height 28
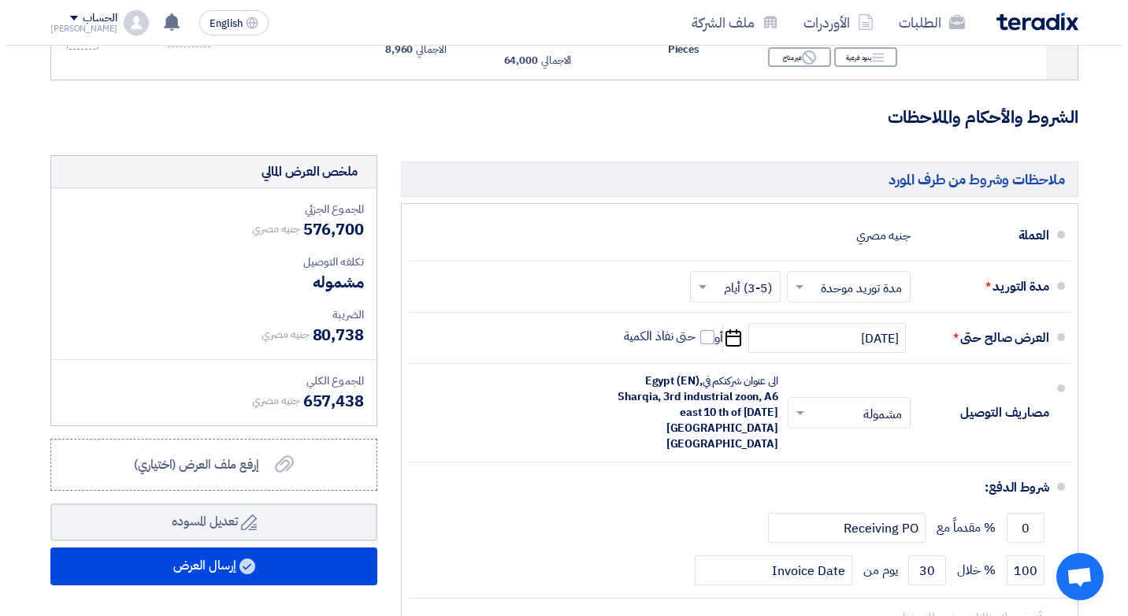
scroll to position [867, 0]
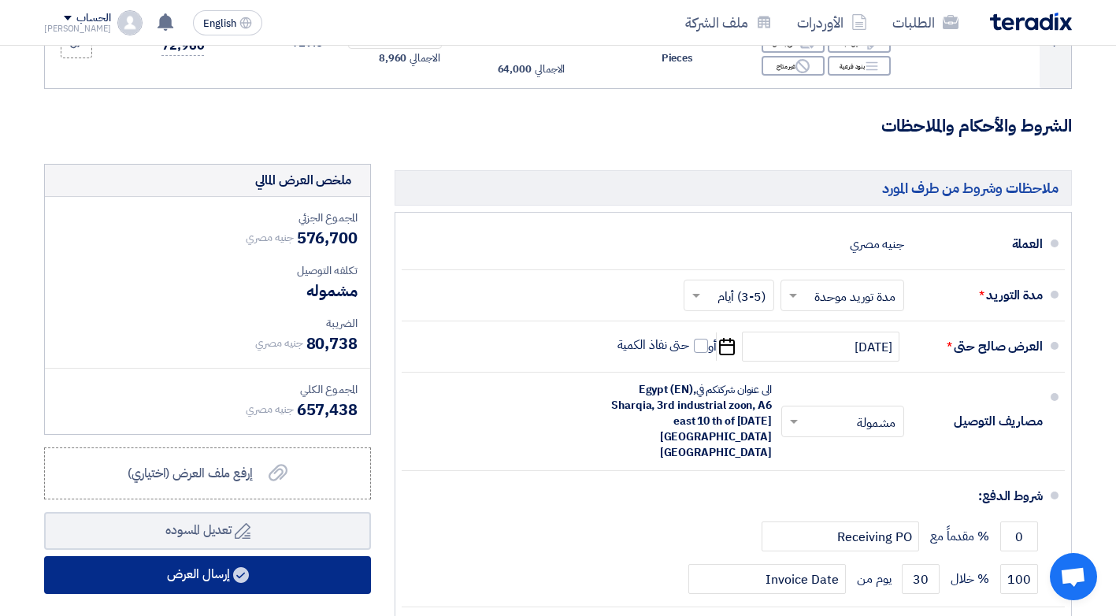
click at [217, 576] on button "إرسال العرض" at bounding box center [207, 575] width 327 height 38
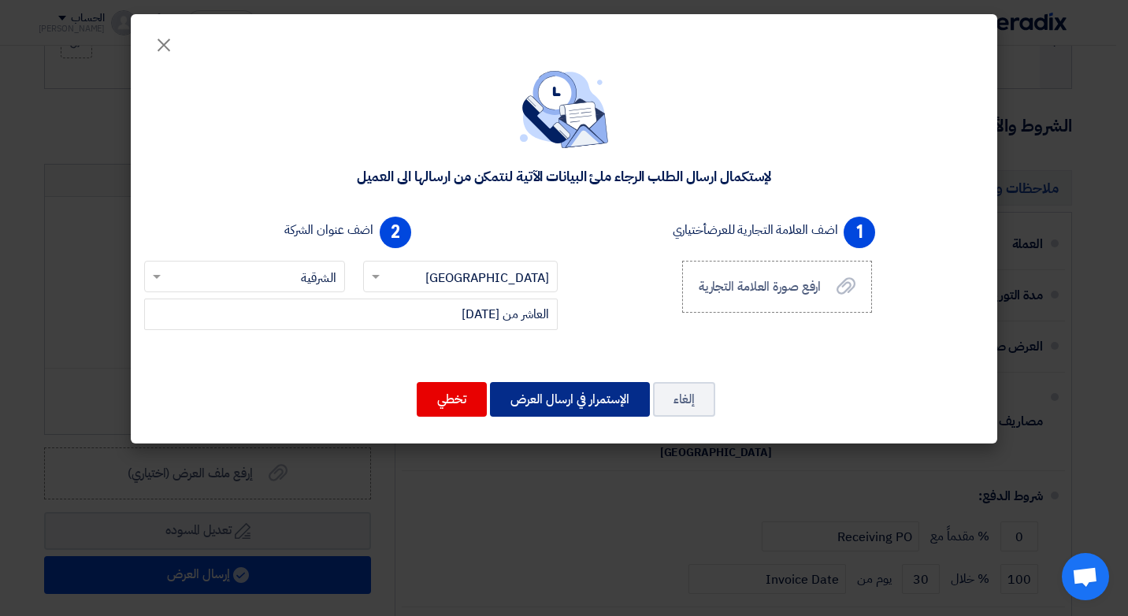
click at [560, 407] on button "الإستمرار في ارسال العرض" at bounding box center [570, 399] width 160 height 35
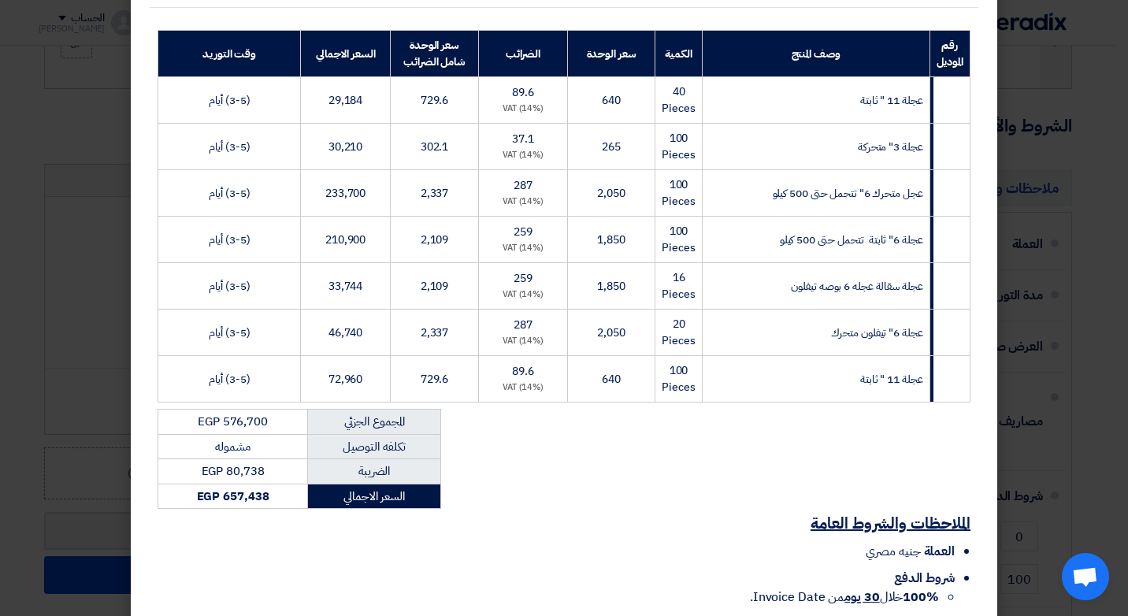
scroll to position [315, 0]
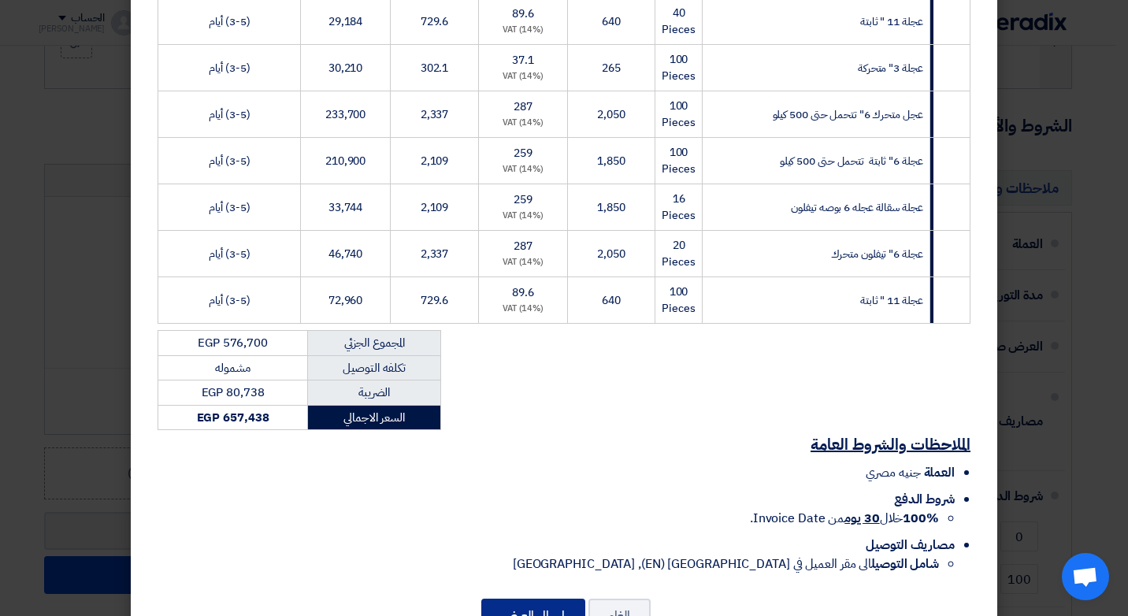
click at [520, 599] on button "إرسال العرض" at bounding box center [533, 616] width 104 height 35
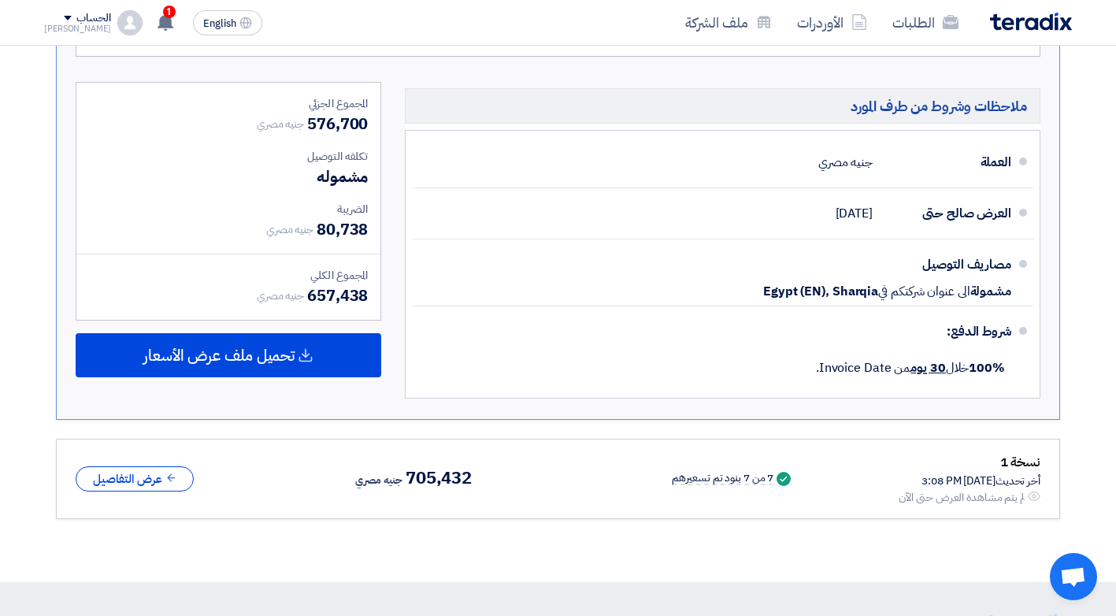
scroll to position [1130, 0]
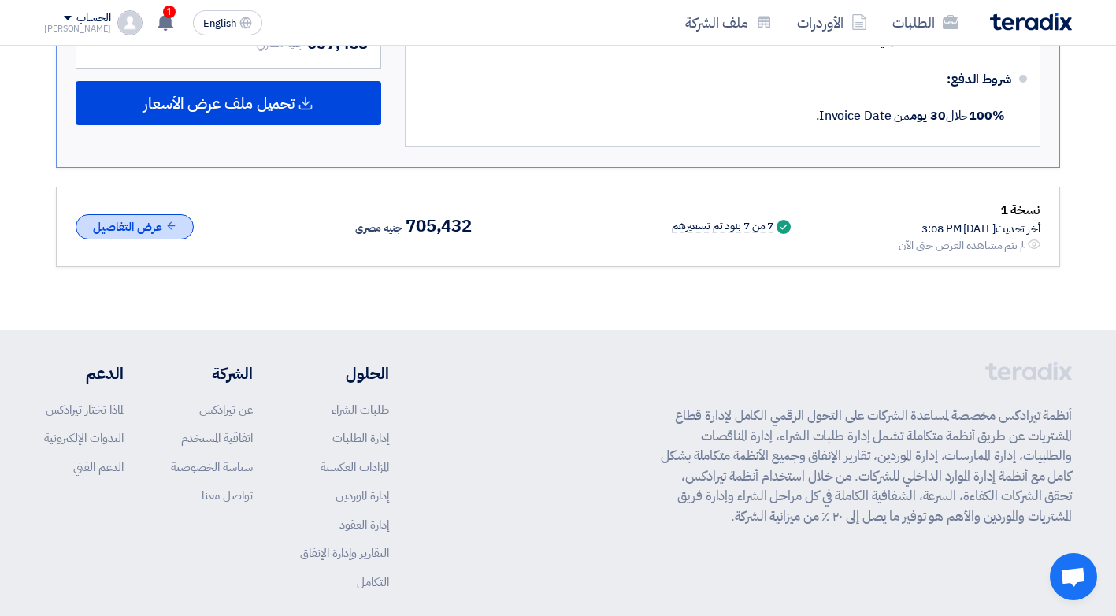
click at [131, 237] on button "عرض التفاصيل" at bounding box center [135, 227] width 118 height 26
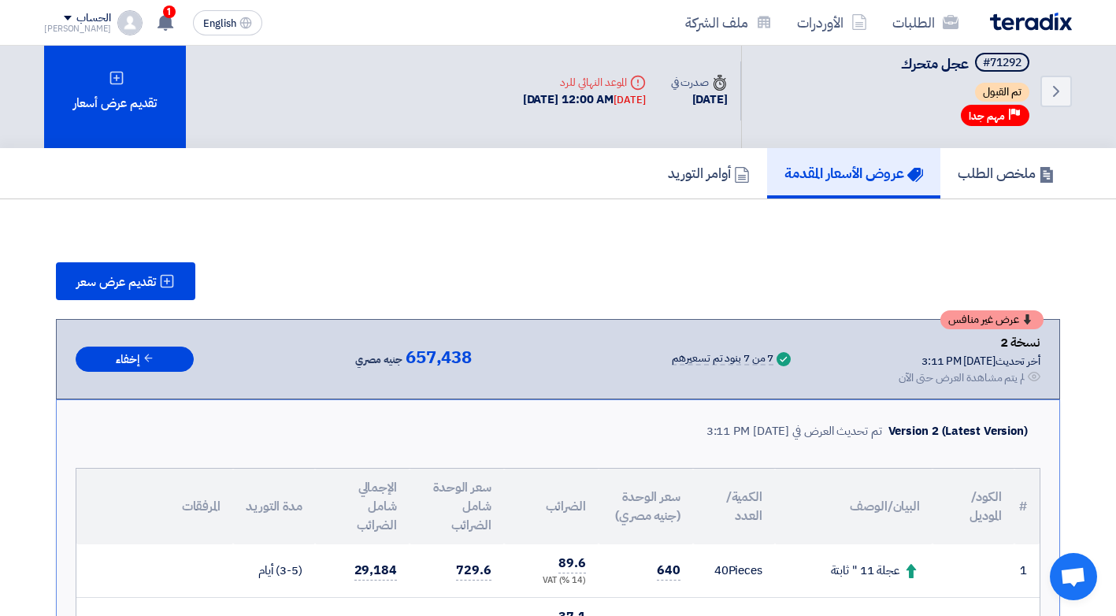
scroll to position [0, 0]
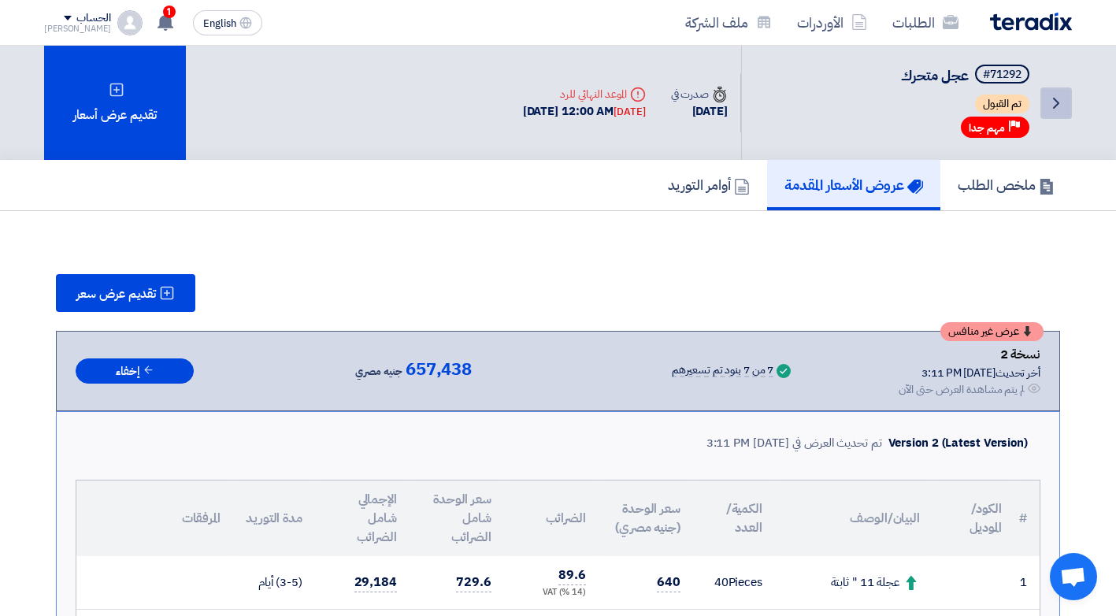
click at [1056, 102] on icon "Back" at bounding box center [1056, 103] width 19 height 19
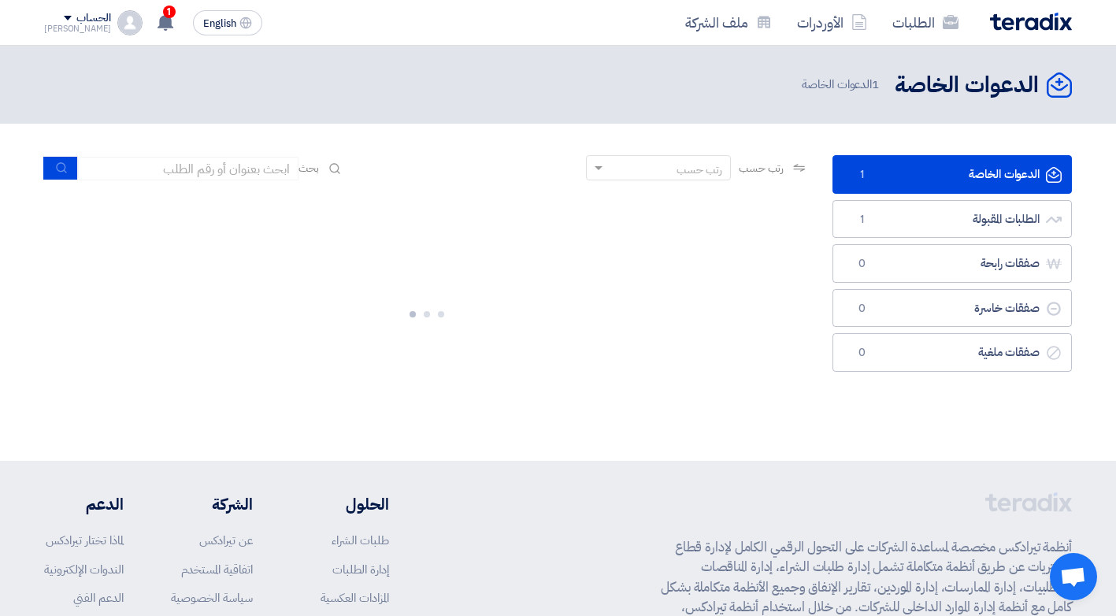
click at [891, 176] on link "الدعوات الخاصة الدعوات الخاصة 1" at bounding box center [952, 174] width 239 height 39
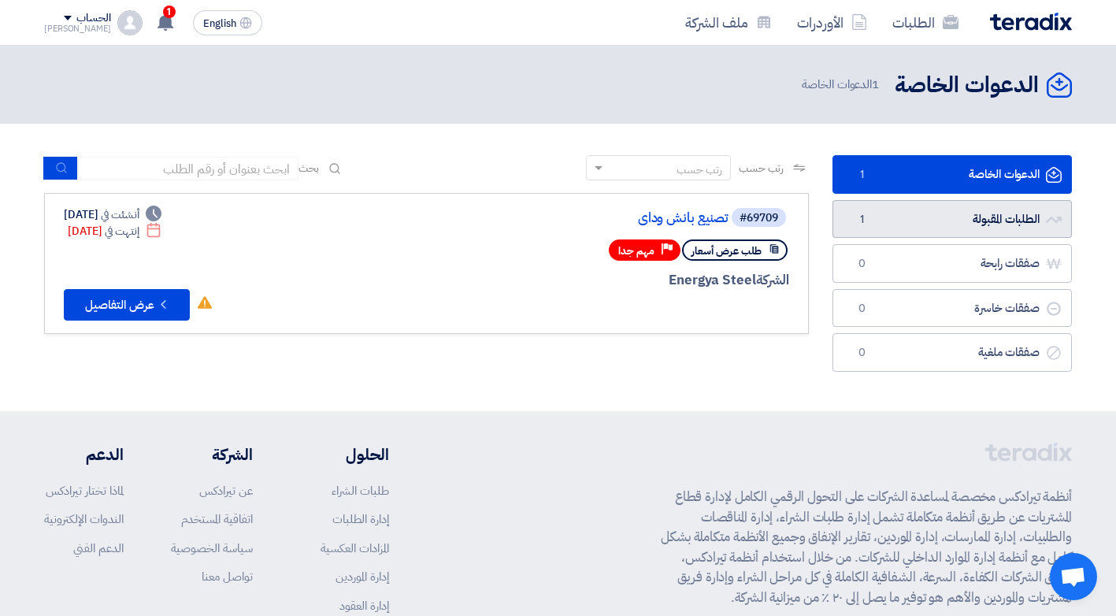
click at [908, 223] on link "الطلبات المقبولة الطلبات المقبولة 1" at bounding box center [952, 219] width 239 height 39
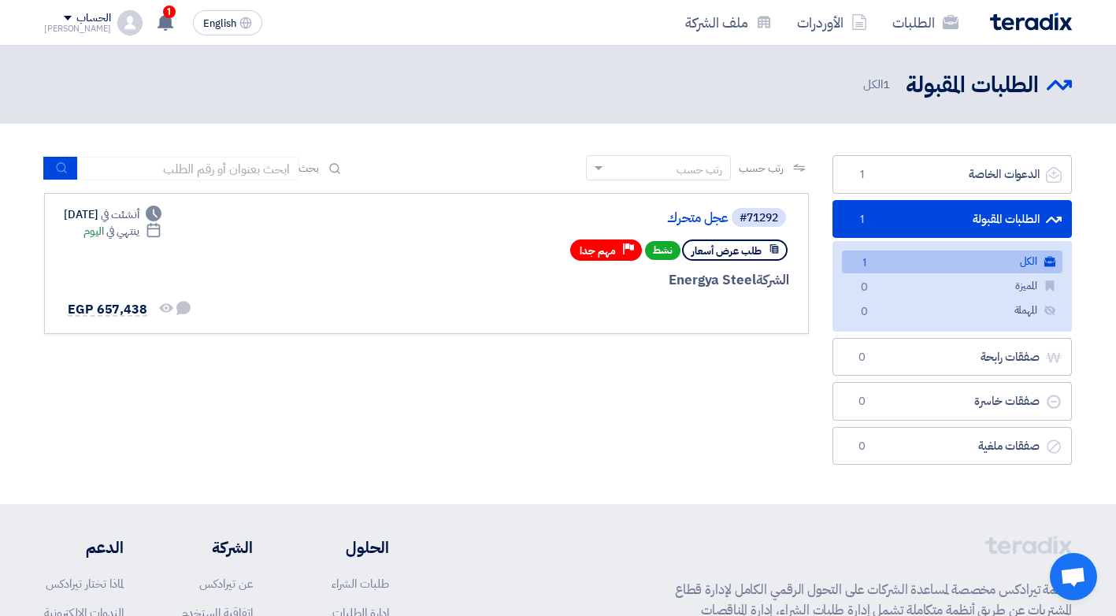
click at [572, 340] on div "رتب حسب رتب حسب بحث مجال الطلب مسؤول المشتريات نوع الطلب" at bounding box center [426, 313] width 789 height 317
click at [713, 222] on link "عجل متحرك" at bounding box center [571, 218] width 315 height 14
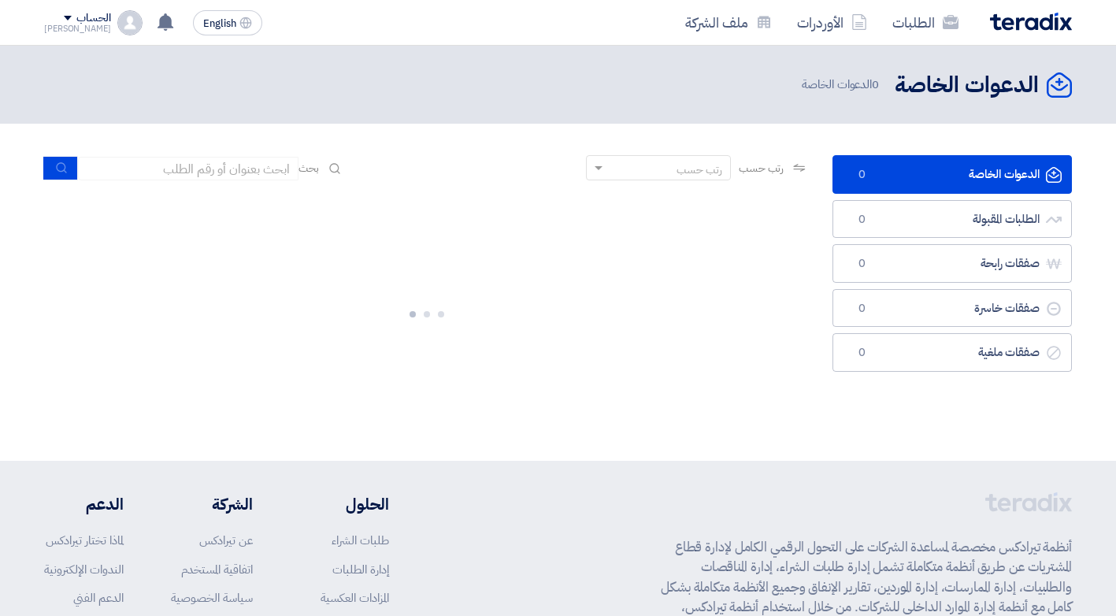
click at [889, 424] on section "الدعوات الخاصة الدعوات الخاصة 0 الطلبات المقبولة الطلبات المقبولة 0 صفقات رابحة…" at bounding box center [558, 292] width 1116 height 337
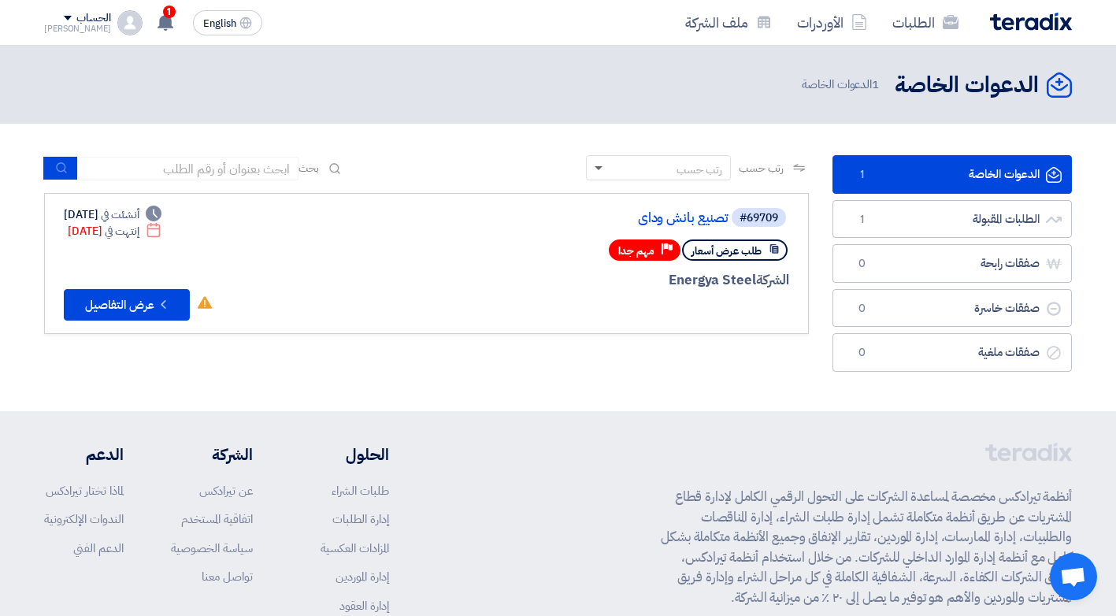
click at [593, 171] on span at bounding box center [597, 168] width 20 height 17
click at [494, 344] on div "رتب حسب رتب حسب بحث مجال الطلب مسؤول المشتريات نوع الطلب" at bounding box center [426, 267] width 789 height 225
